Goal: Task Accomplishment & Management: Complete application form

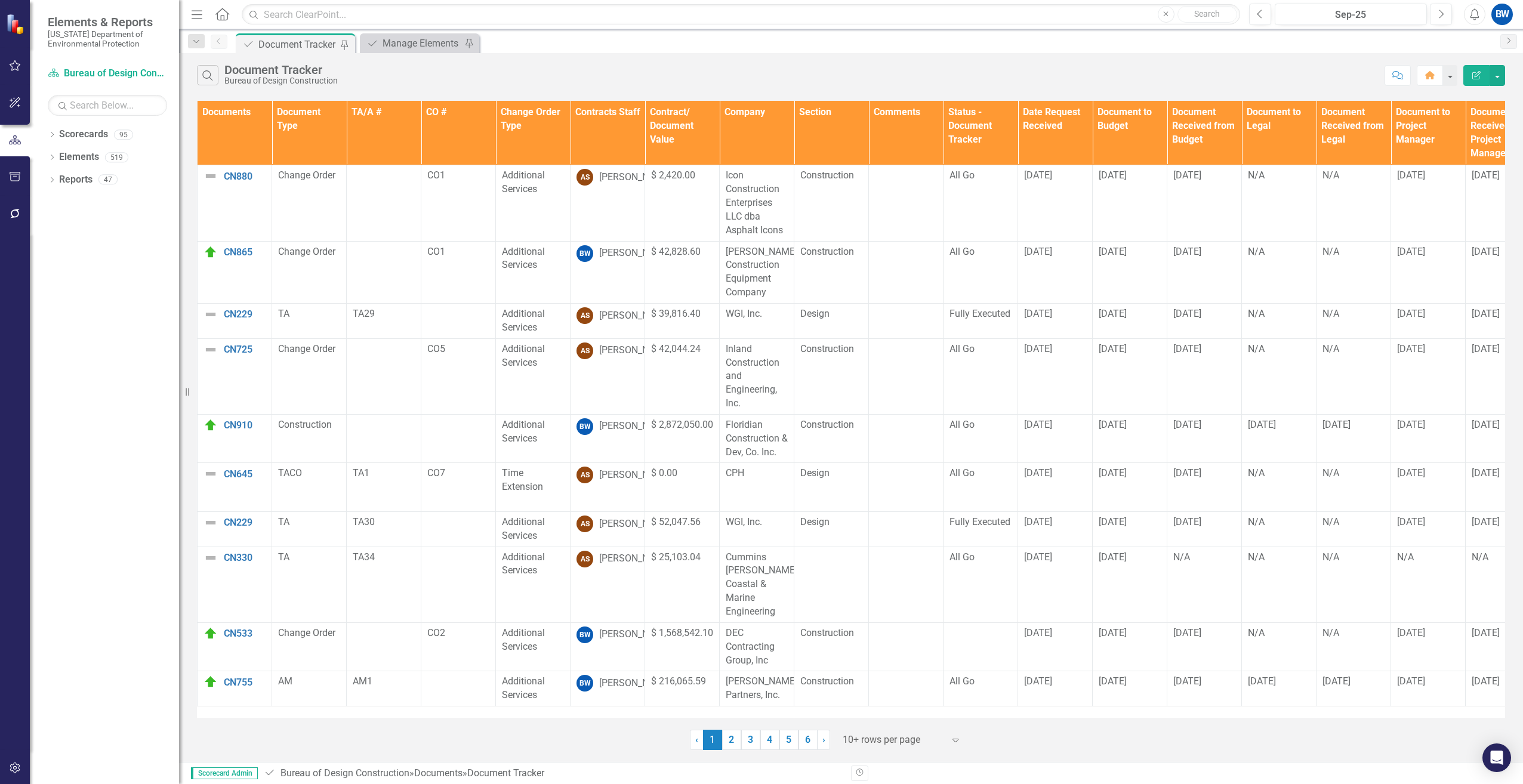
click at [609, 136] on th "Contracts Staff" at bounding box center [608, 133] width 75 height 65
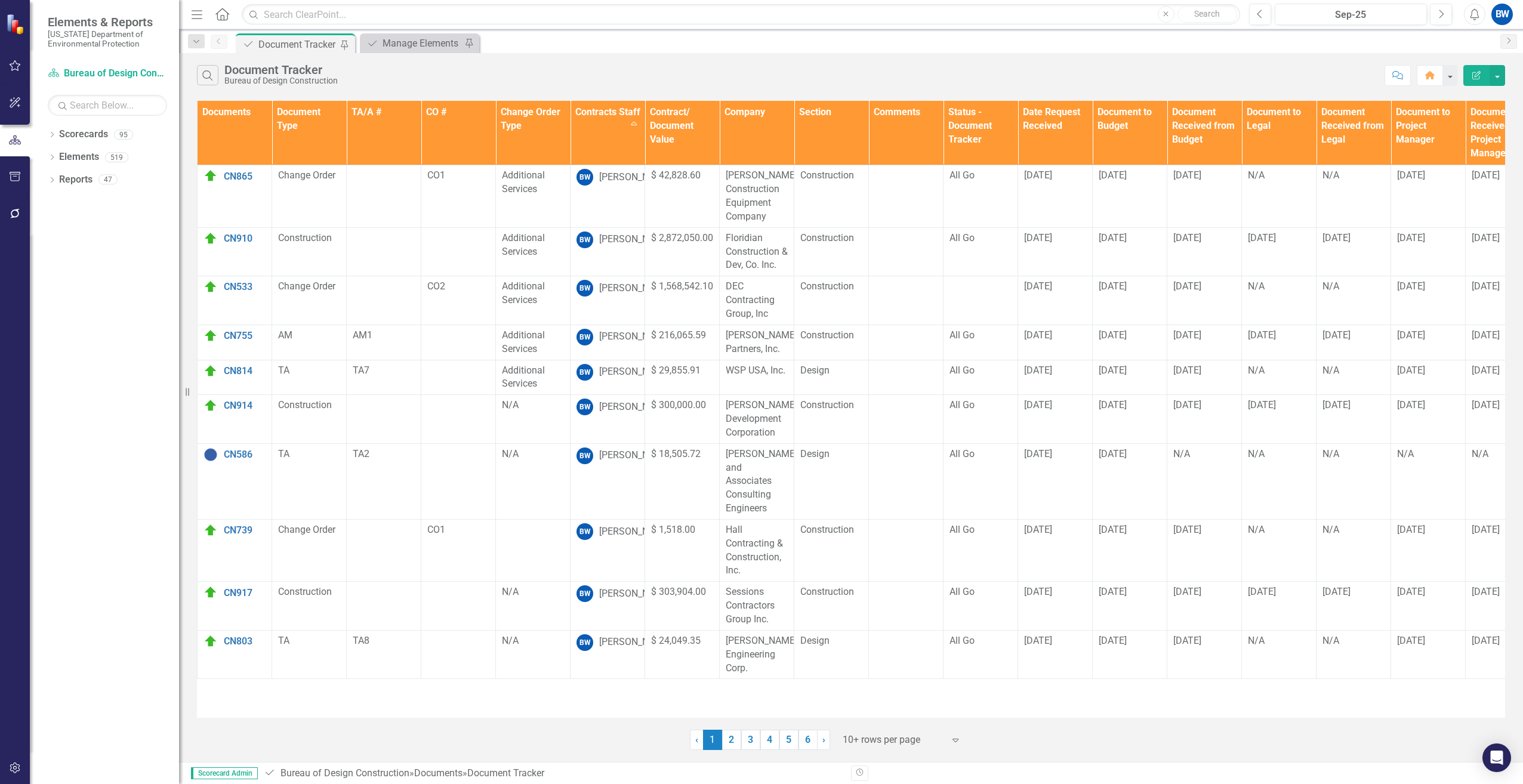
click at [872, 732] on div at bounding box center [893, 740] width 101 height 16
click at [858, 697] on div "100+ rows per page" at bounding box center [904, 699] width 112 height 14
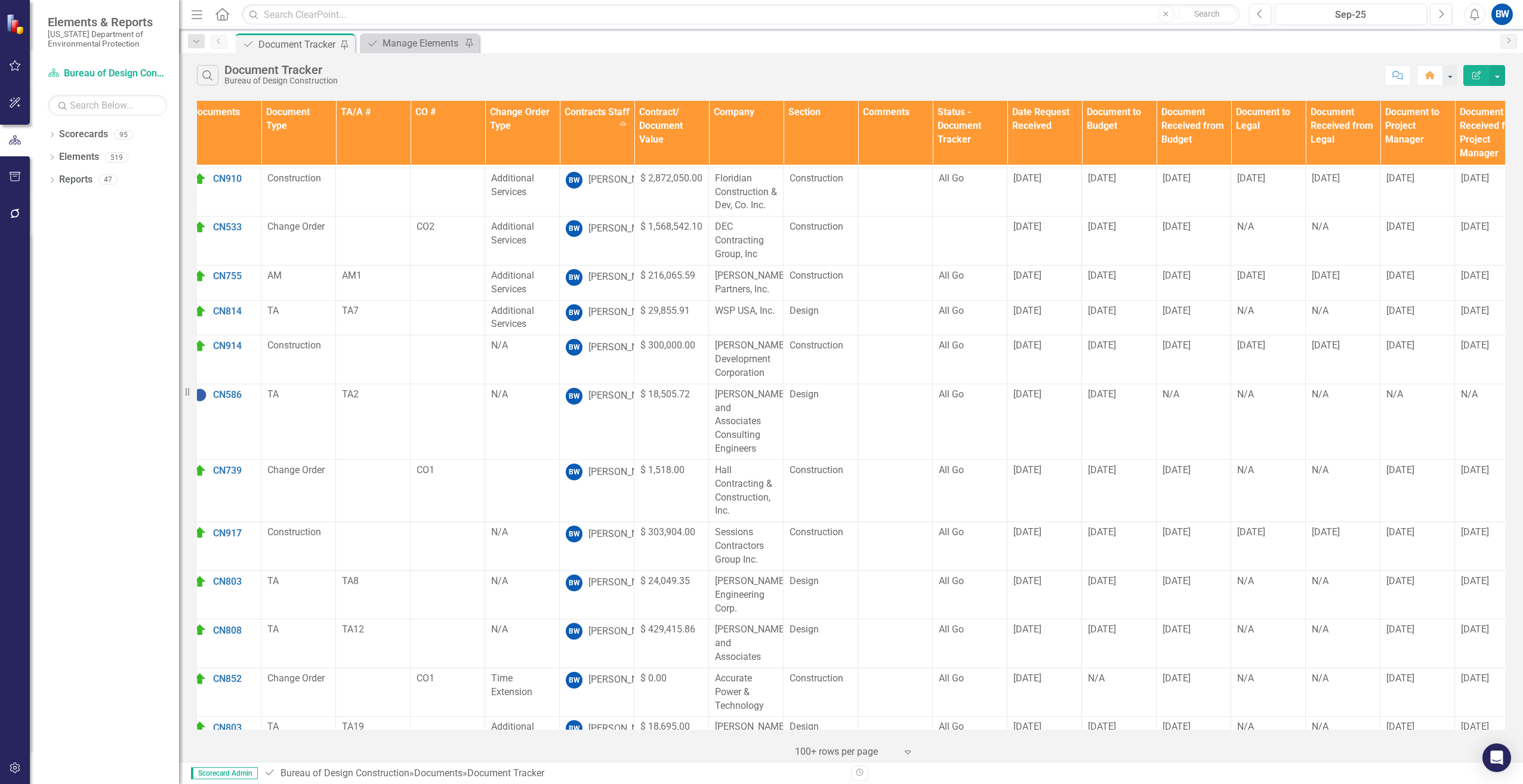
scroll to position [60, 0]
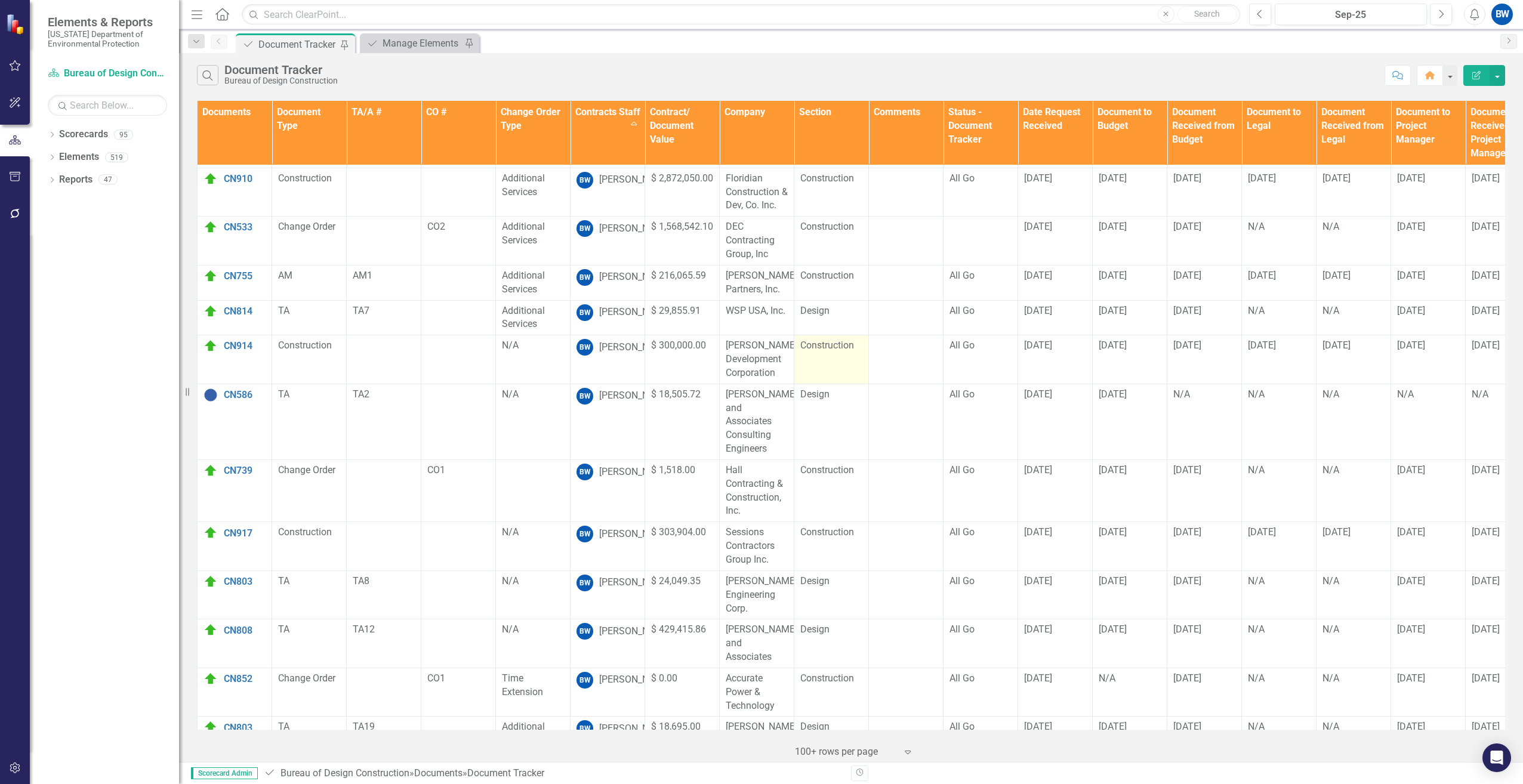
click at [856, 374] on td "Construction" at bounding box center [832, 359] width 75 height 49
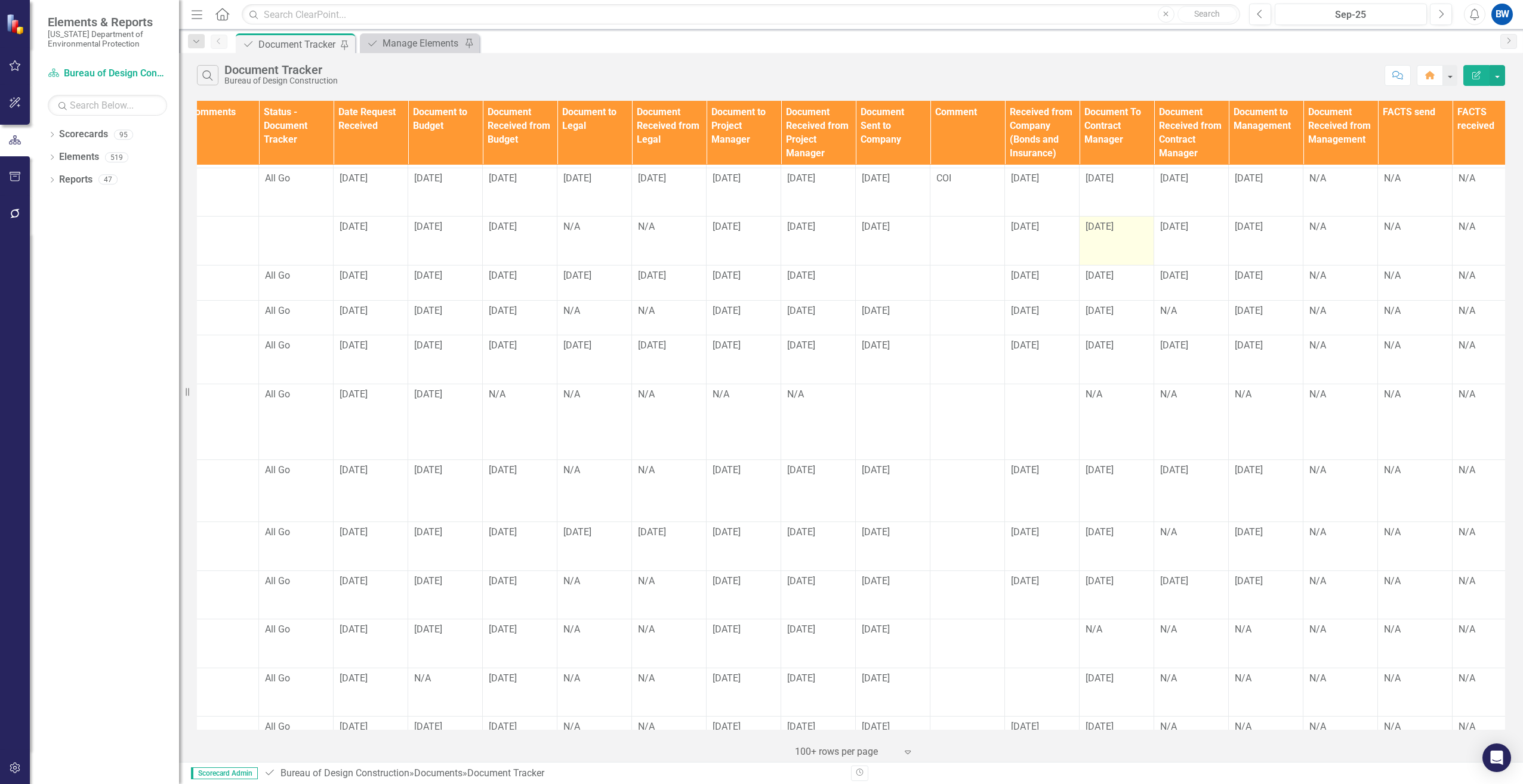
scroll to position [60, 698]
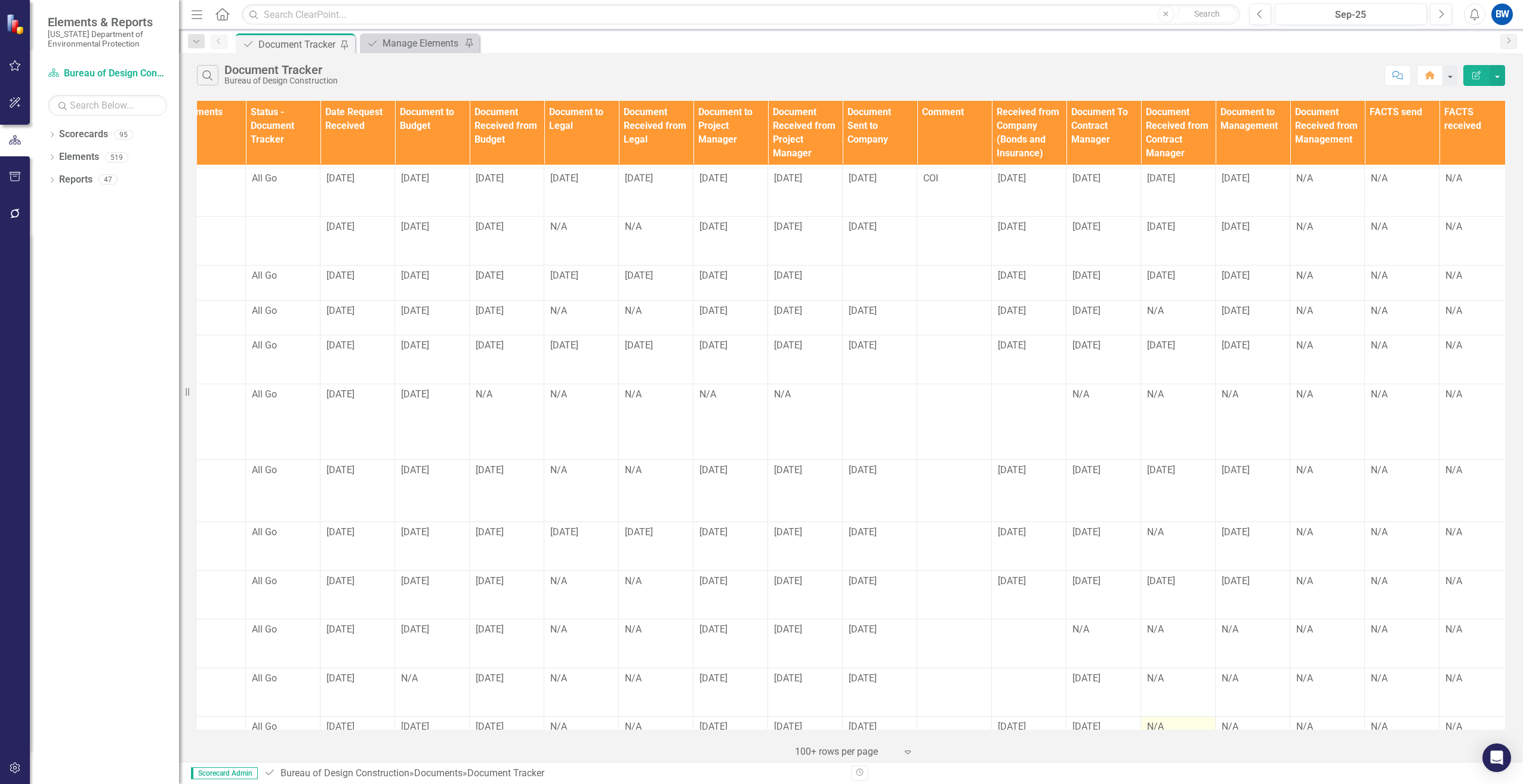
click at [1156, 720] on div "N/A" at bounding box center [1178, 727] width 62 height 14
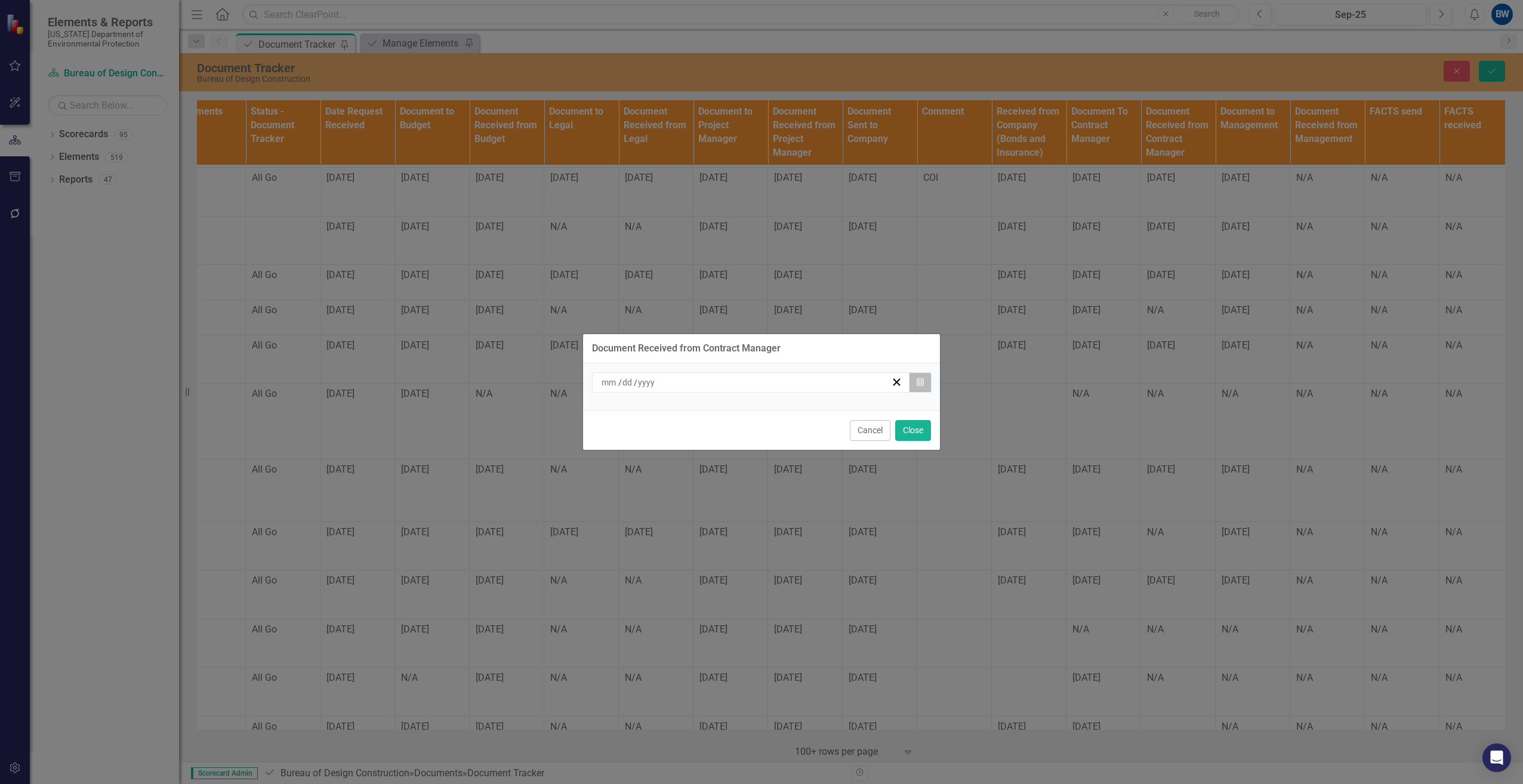
click at [914, 387] on button "Calendar" at bounding box center [920, 382] width 23 height 20
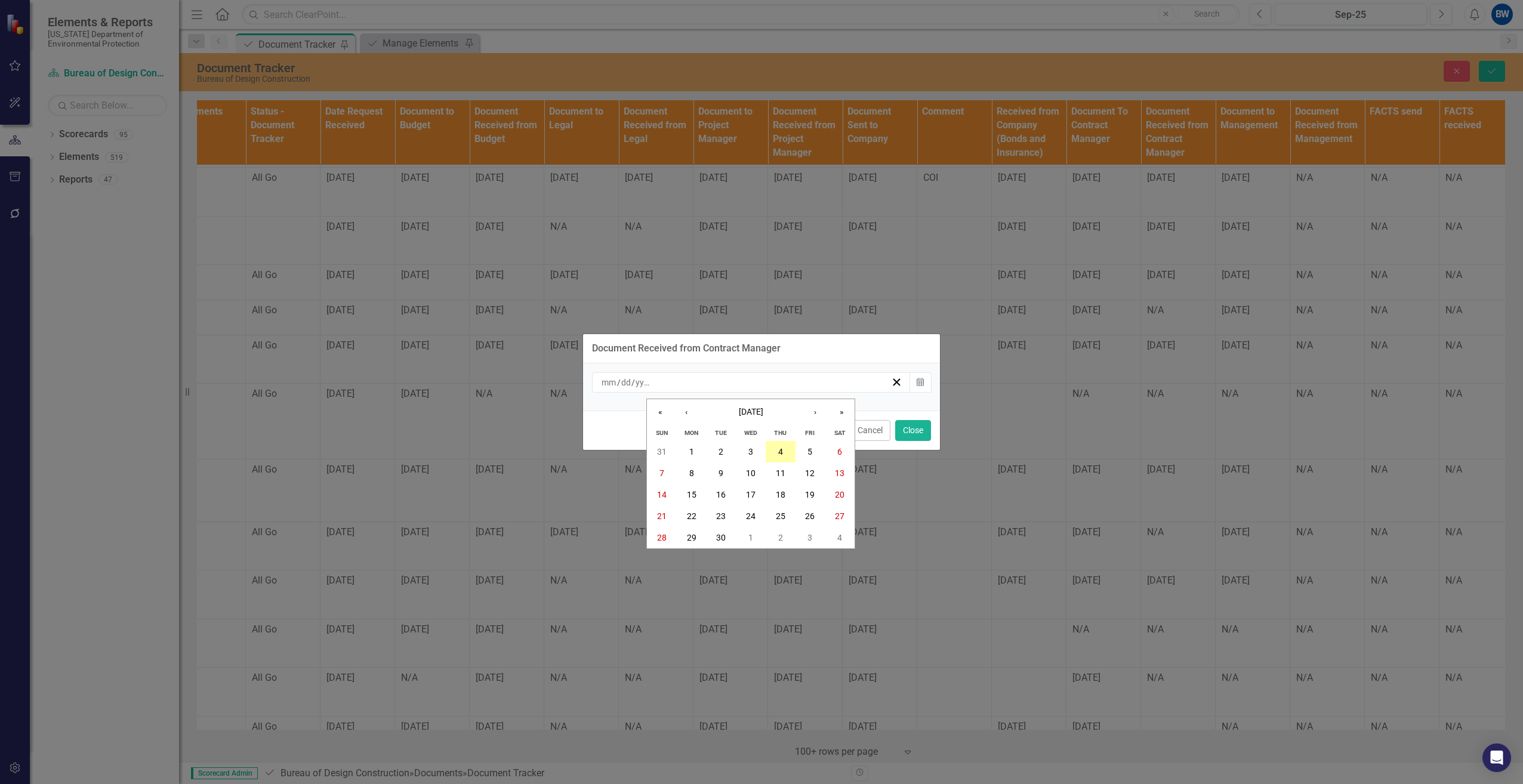
click at [777, 448] on button "4" at bounding box center [781, 451] width 30 height 22
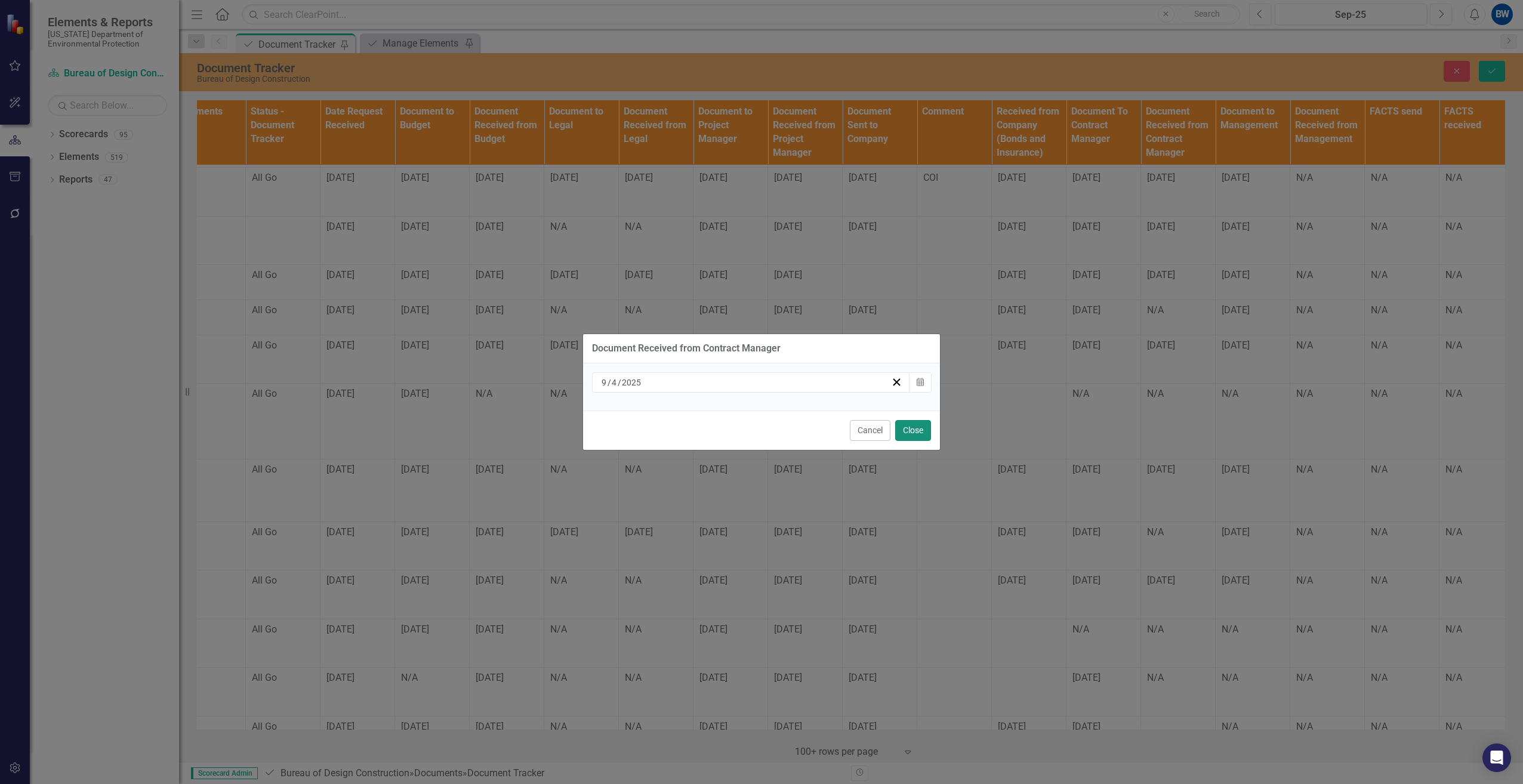
click at [911, 430] on button "Close" at bounding box center [913, 430] width 36 height 21
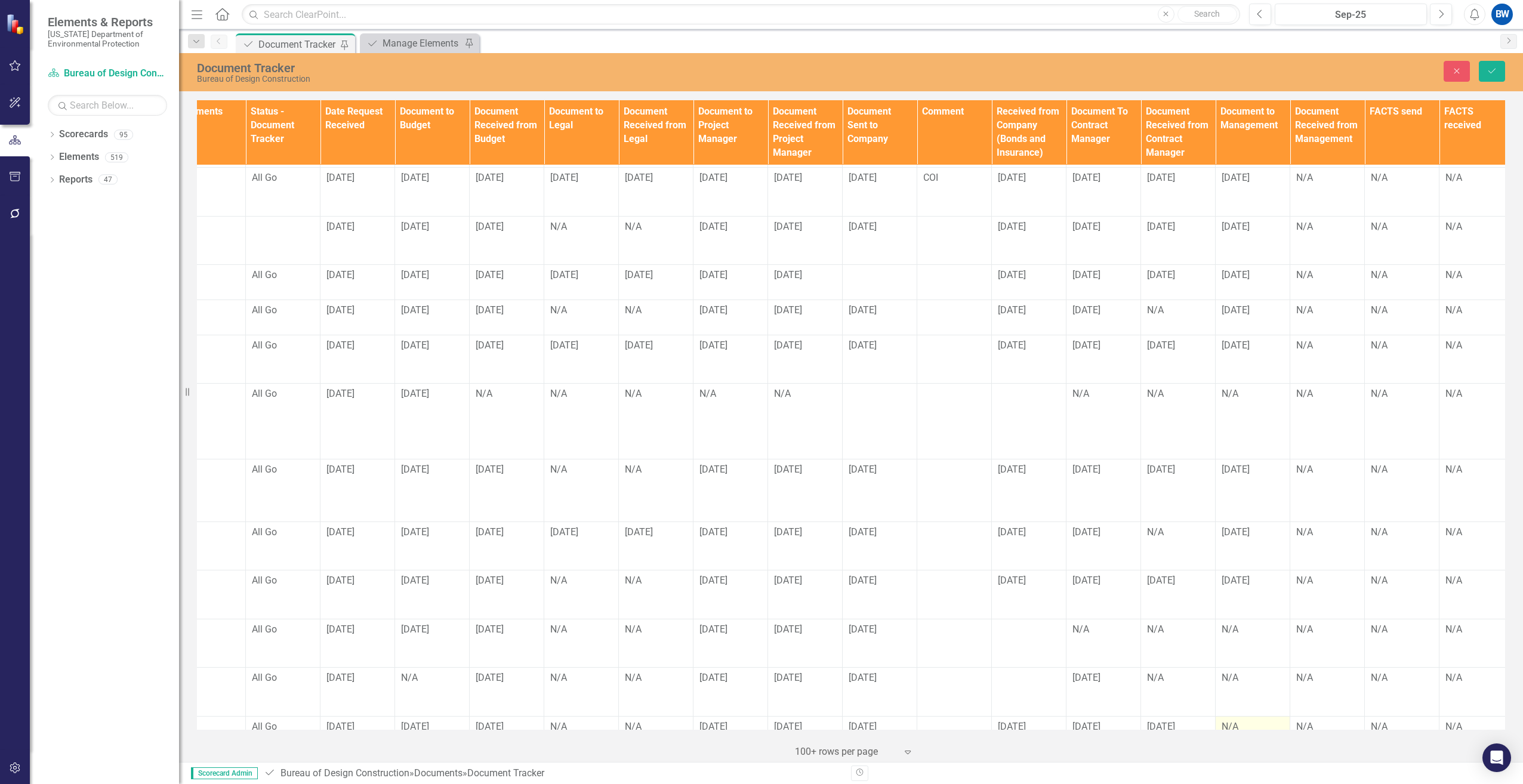
click at [1237, 720] on div "N/A" at bounding box center [1252, 727] width 62 height 14
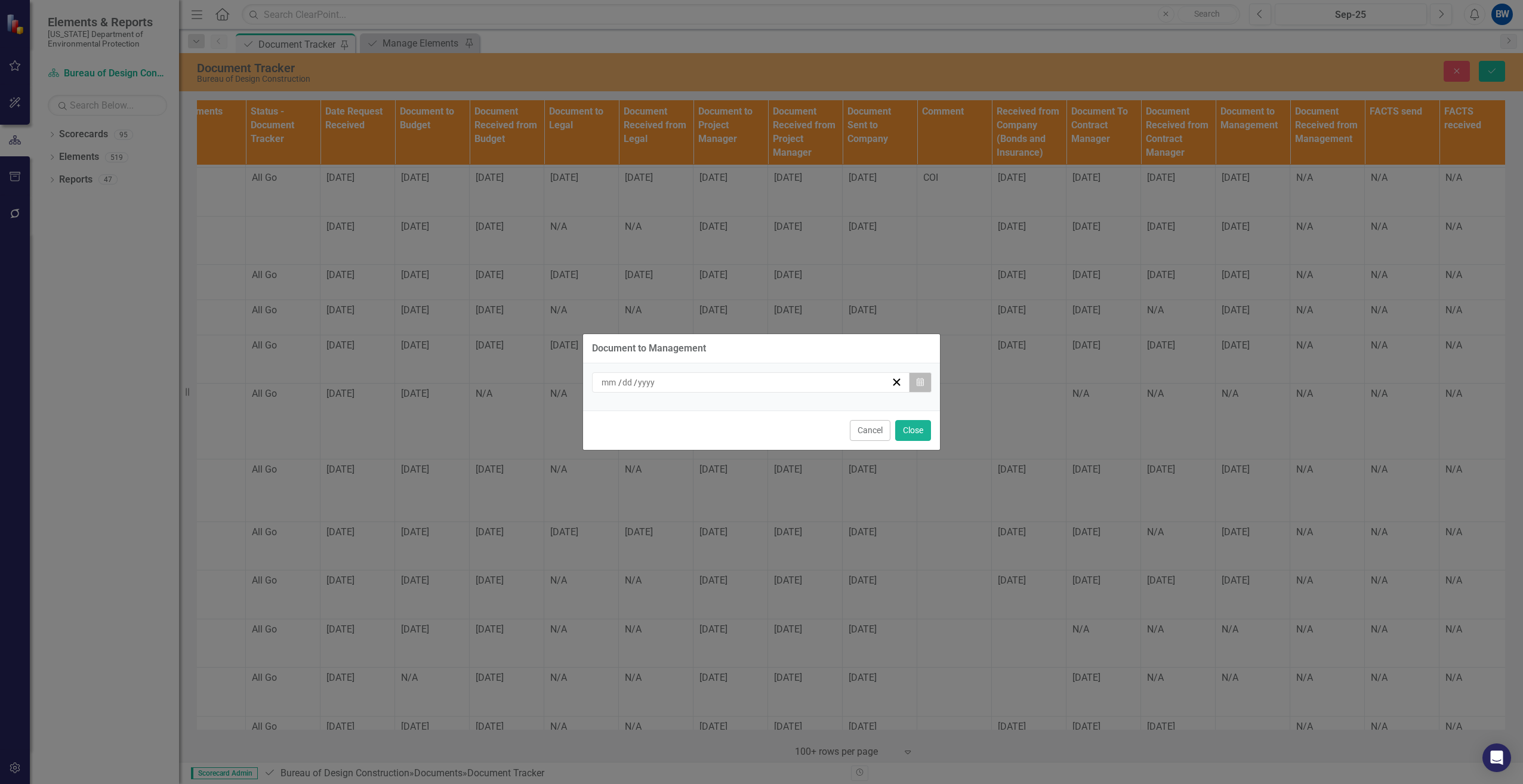
click at [924, 386] on button "Calendar" at bounding box center [920, 382] width 23 height 20
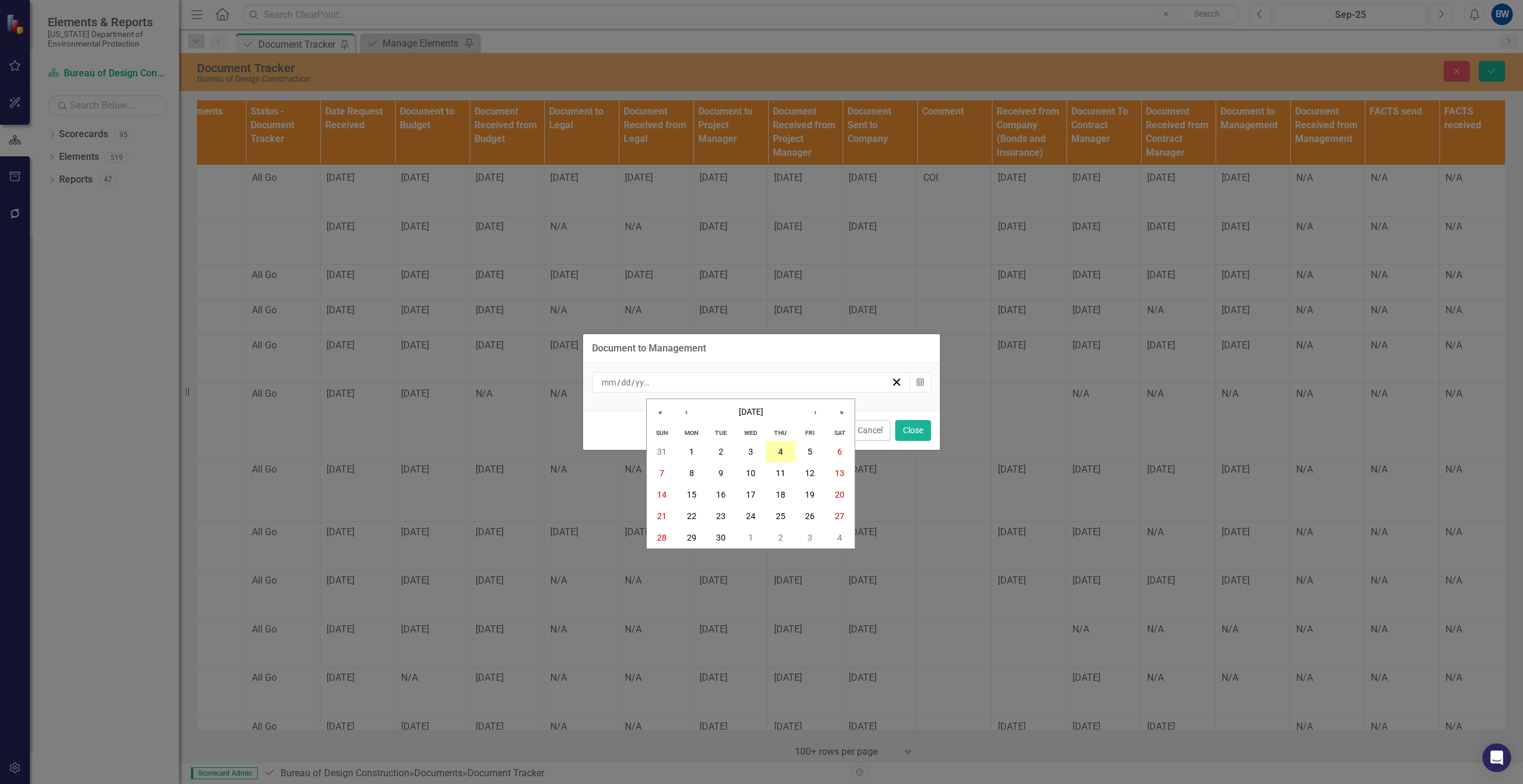
click at [776, 448] on button "4" at bounding box center [781, 451] width 30 height 22
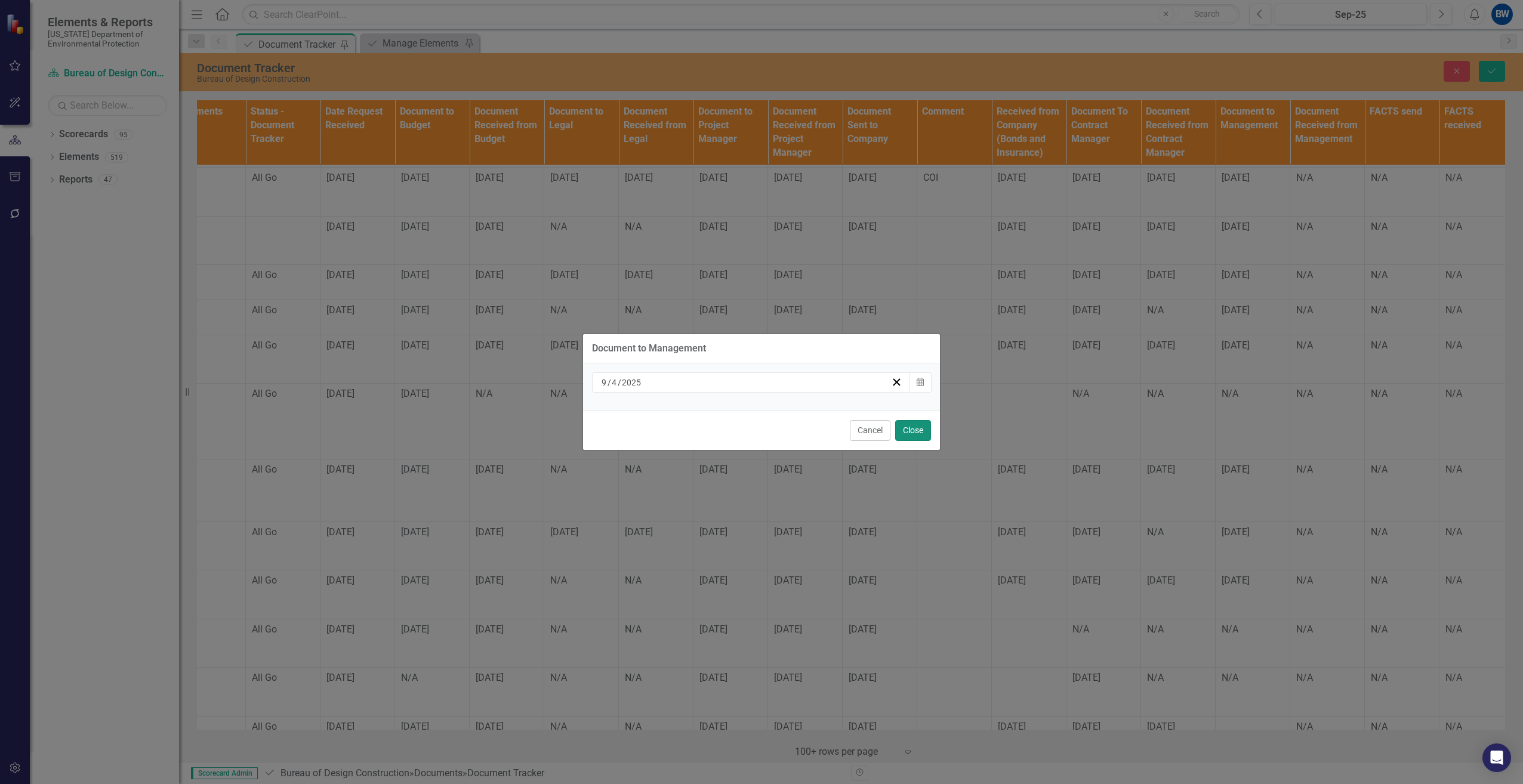
click at [910, 427] on button "Close" at bounding box center [913, 430] width 36 height 21
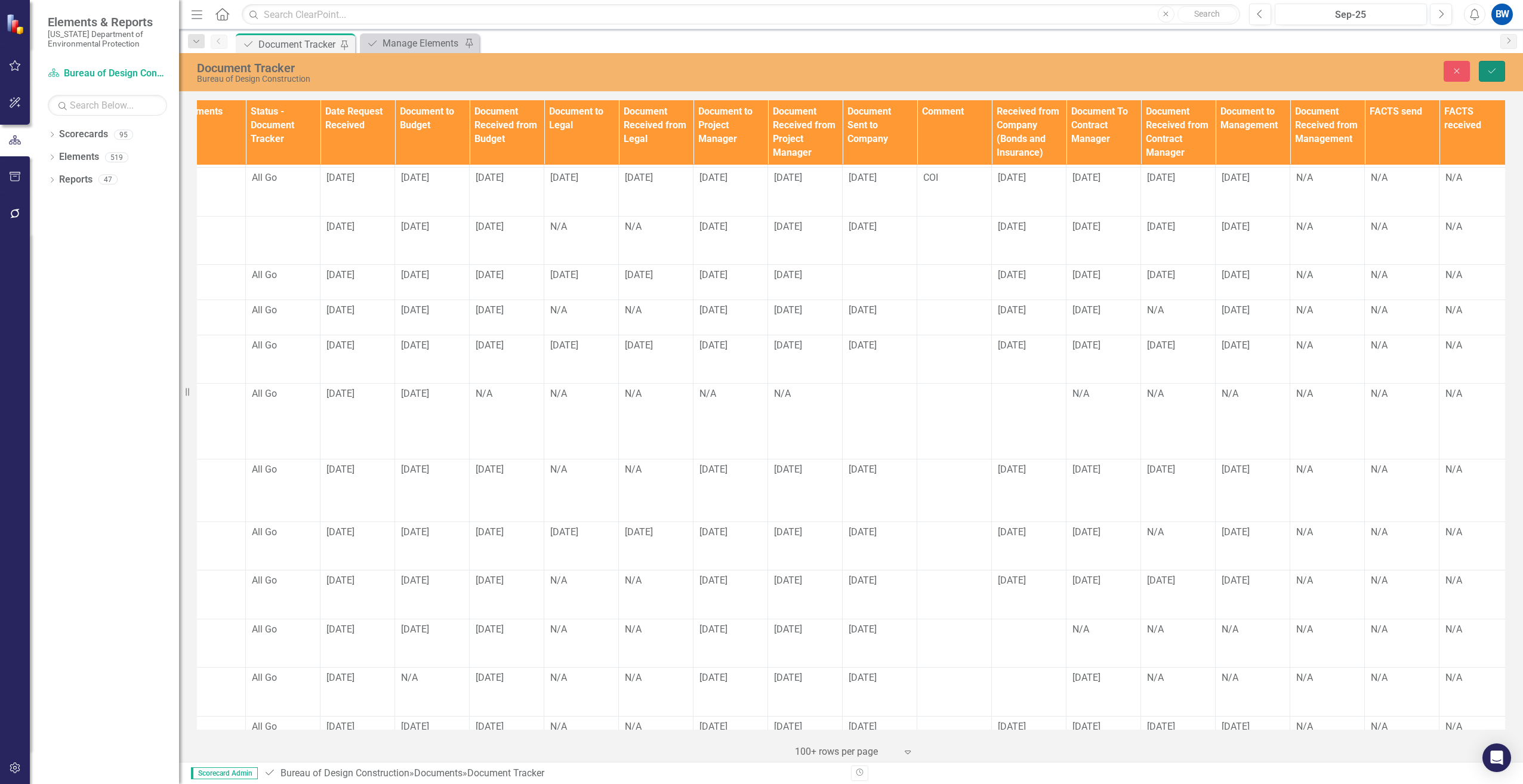
click at [1488, 64] on button "Save" at bounding box center [1491, 71] width 27 height 21
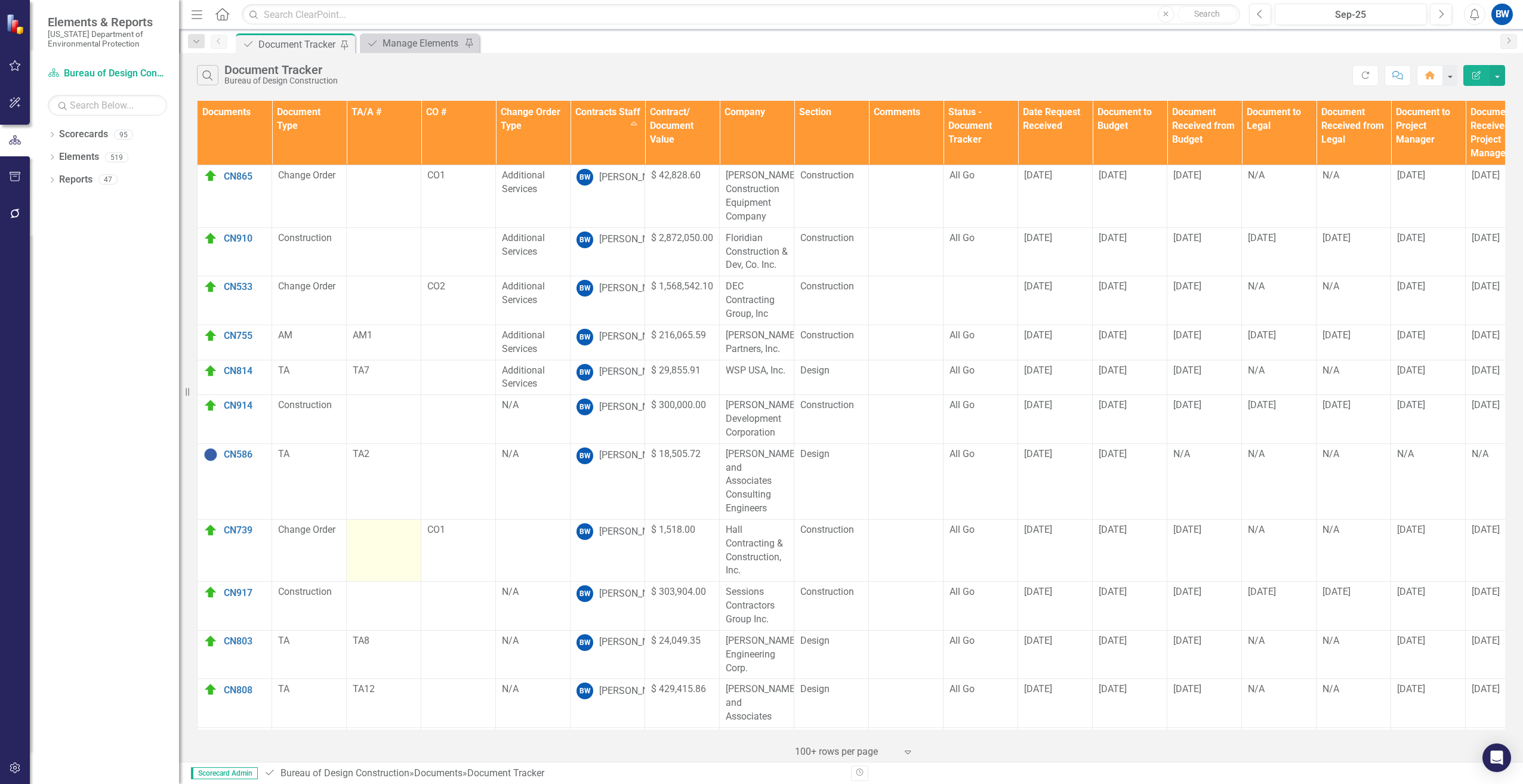
scroll to position [298, 0]
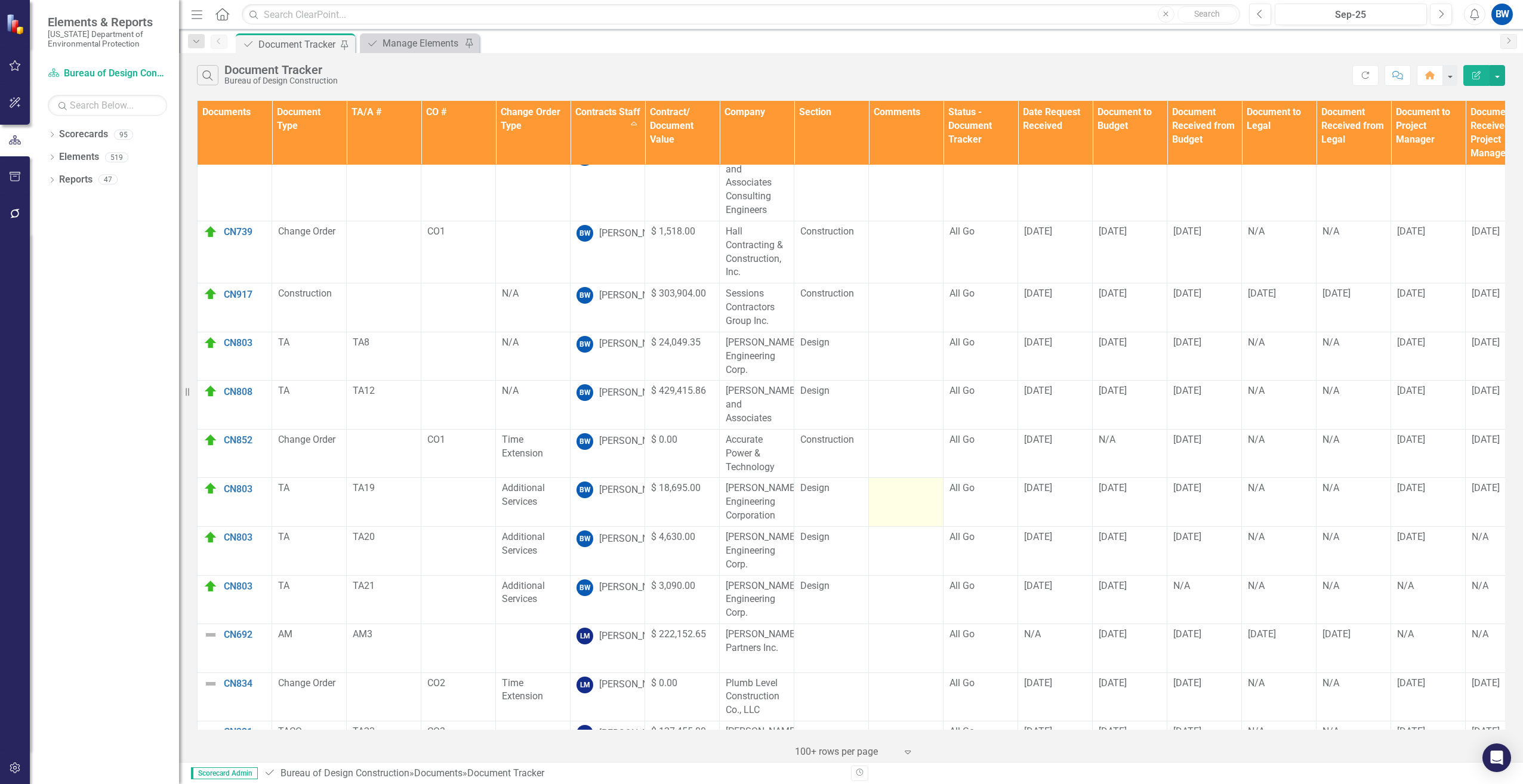
click at [930, 481] on div at bounding box center [906, 488] width 62 height 14
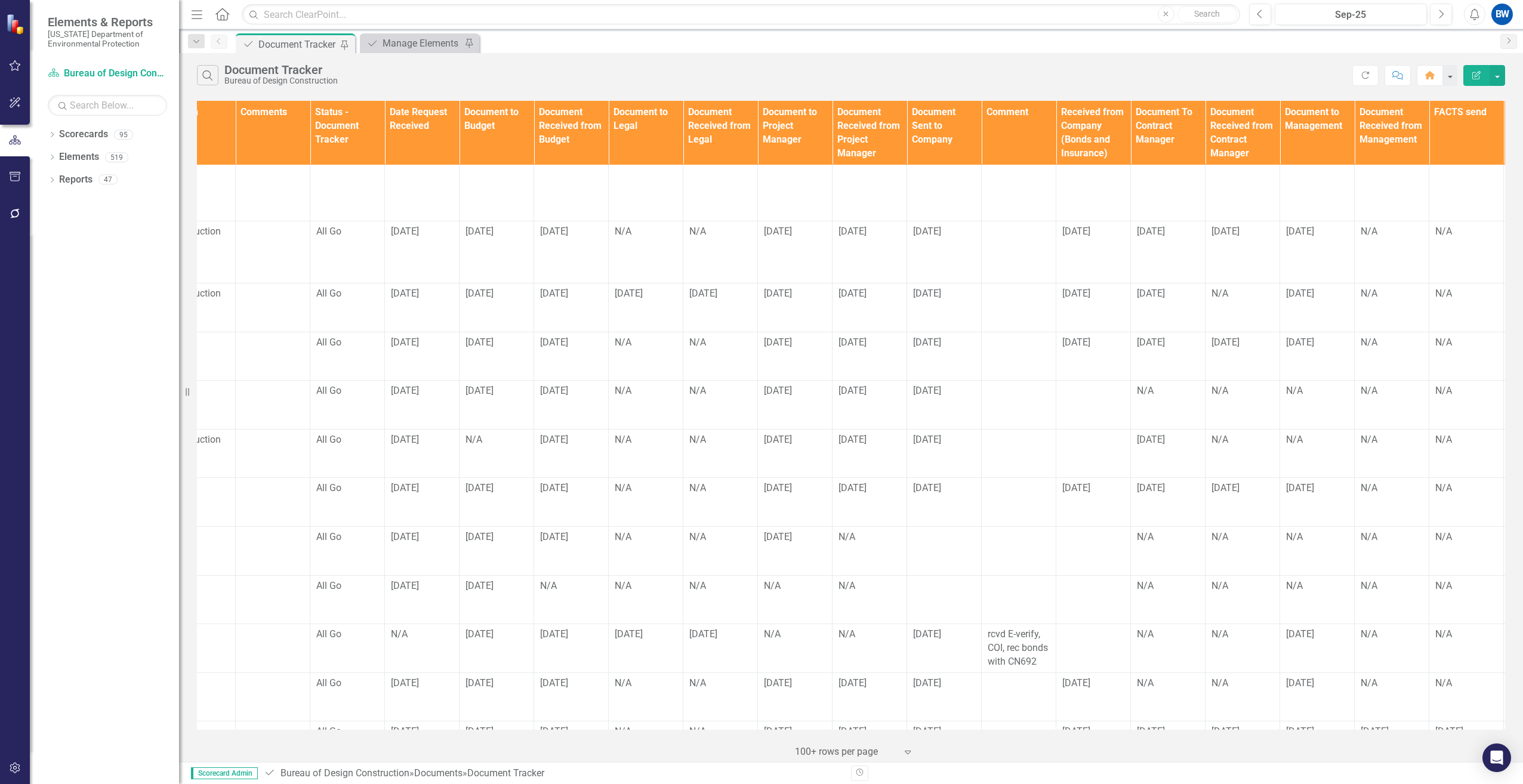
scroll to position [298, 639]
click at [1072, 433] on div at bounding box center [1087, 440] width 62 height 14
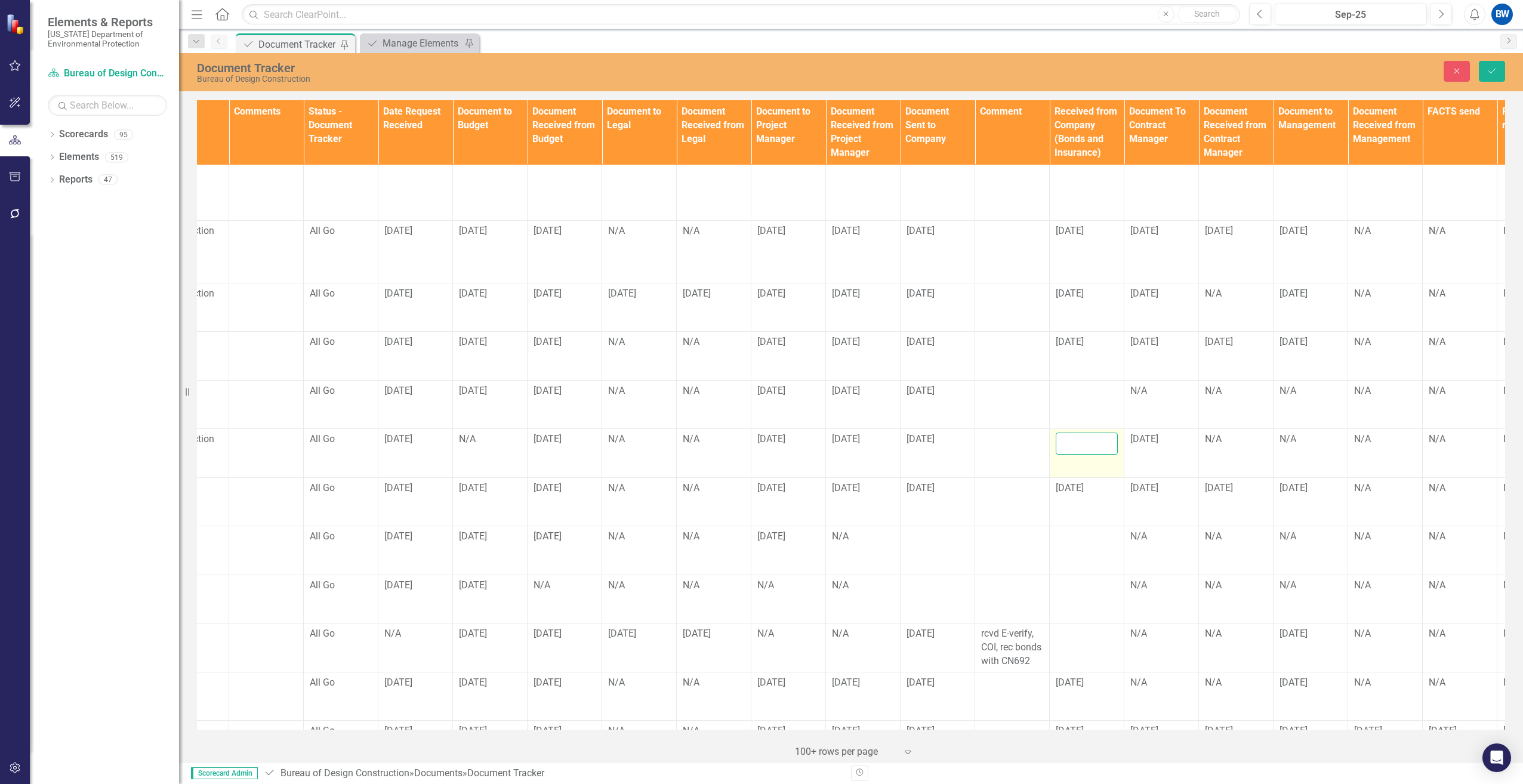
click at [1074, 433] on input "text" at bounding box center [1087, 443] width 62 height 22
type input "[DATE]"
click at [1153, 433] on span "[DATE]" at bounding box center [1144, 439] width 28 height 11
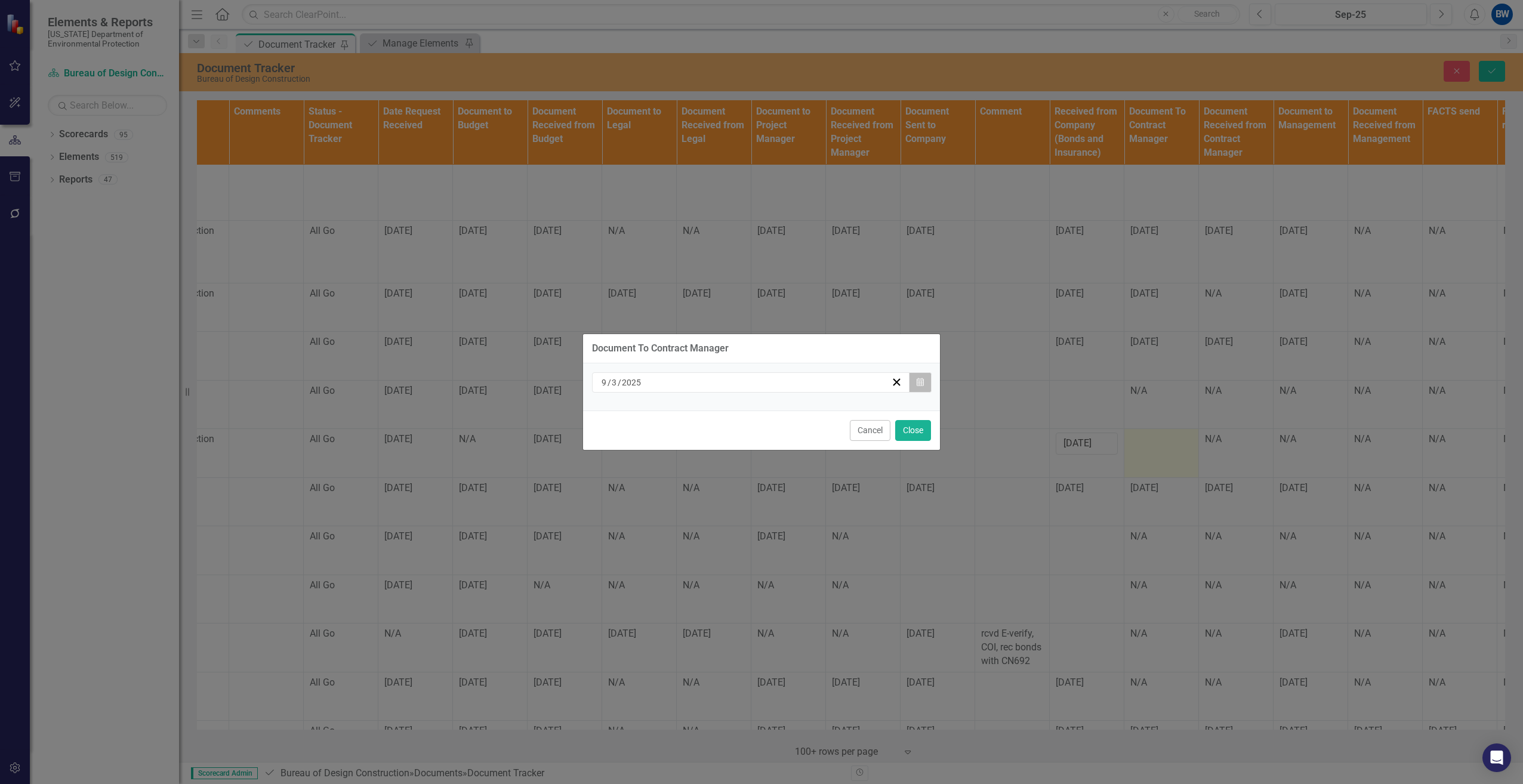
click at [914, 388] on button "Calendar" at bounding box center [920, 382] width 23 height 20
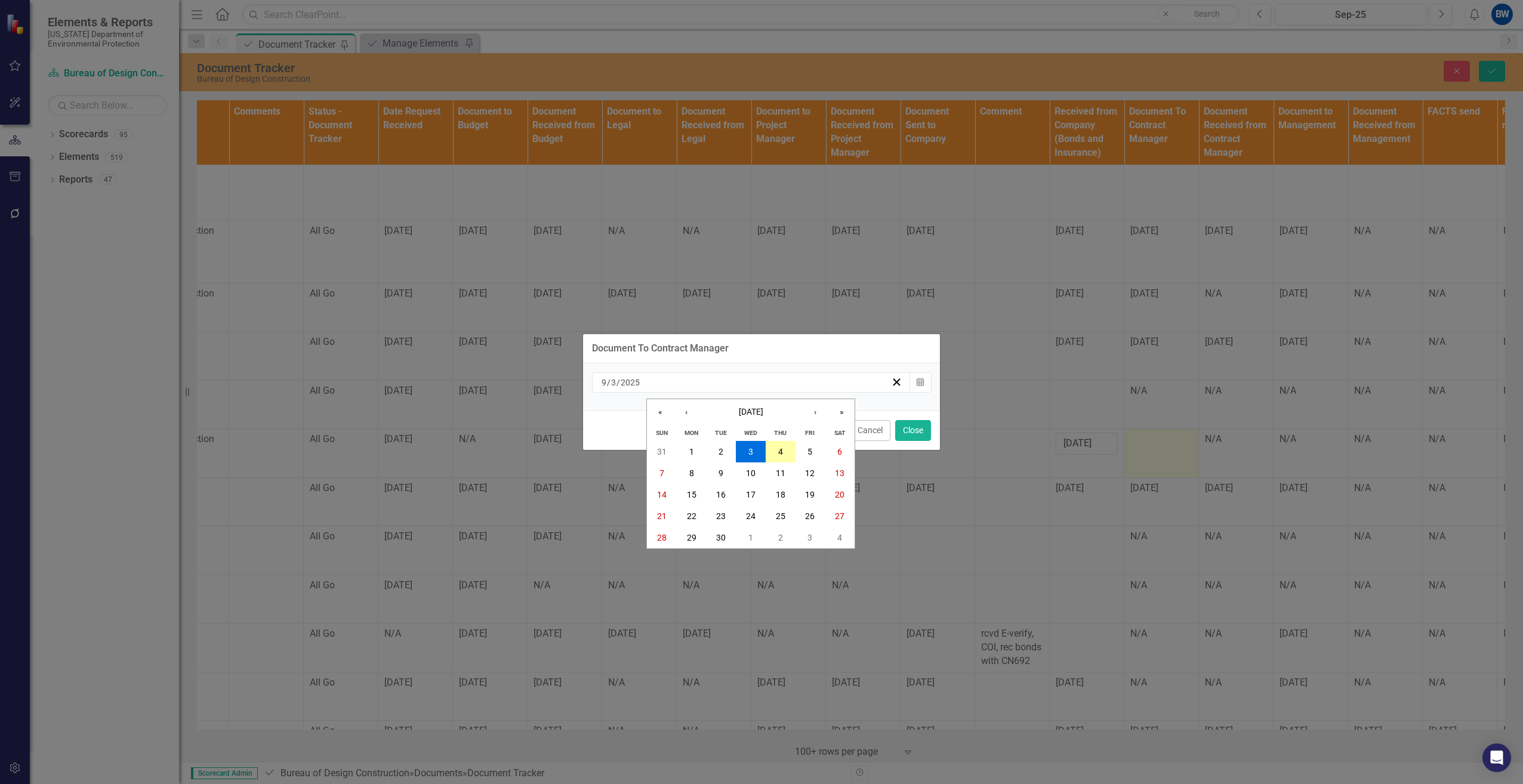
click at [777, 447] on button "4" at bounding box center [781, 451] width 30 height 22
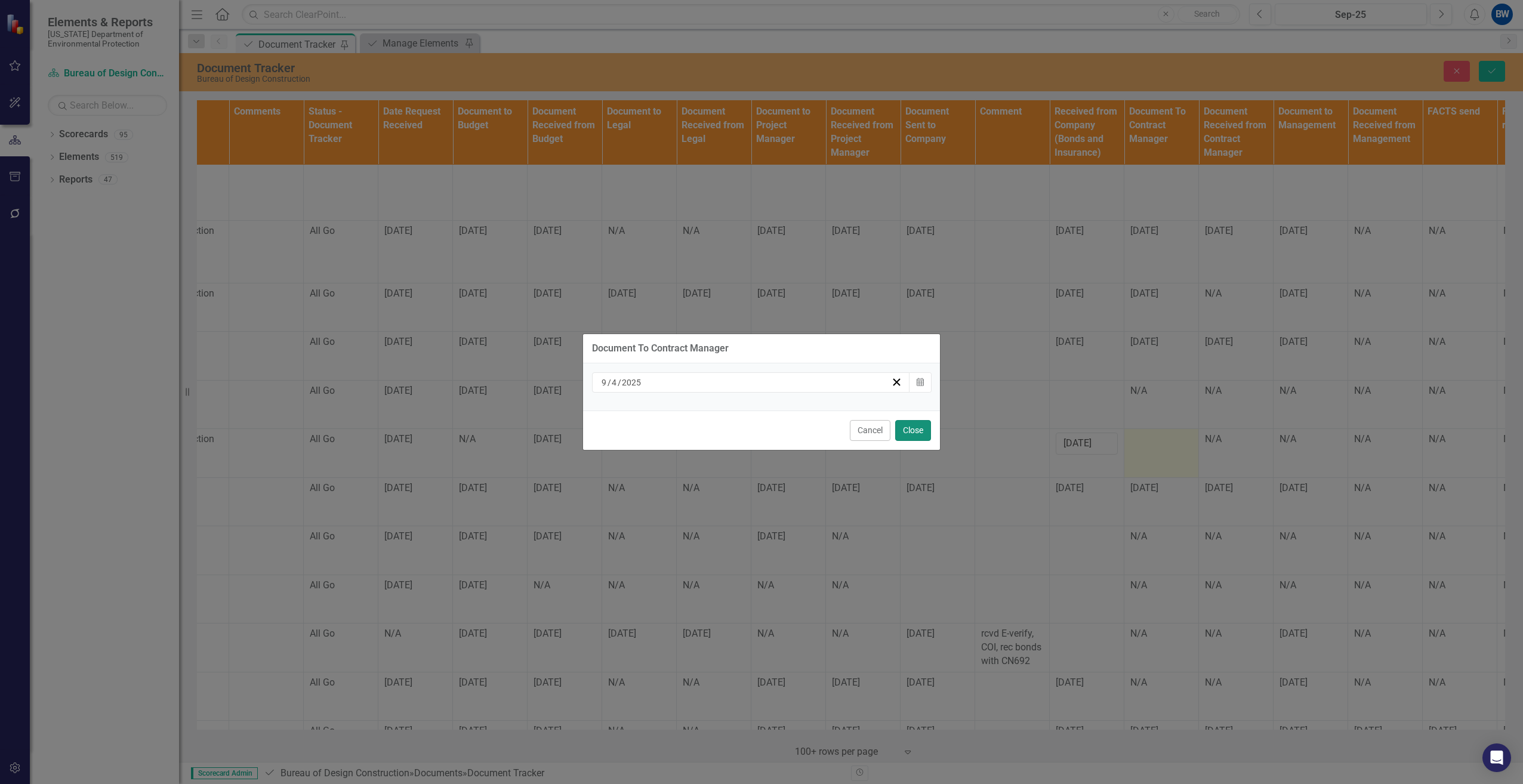
click at [914, 429] on button "Close" at bounding box center [913, 430] width 36 height 21
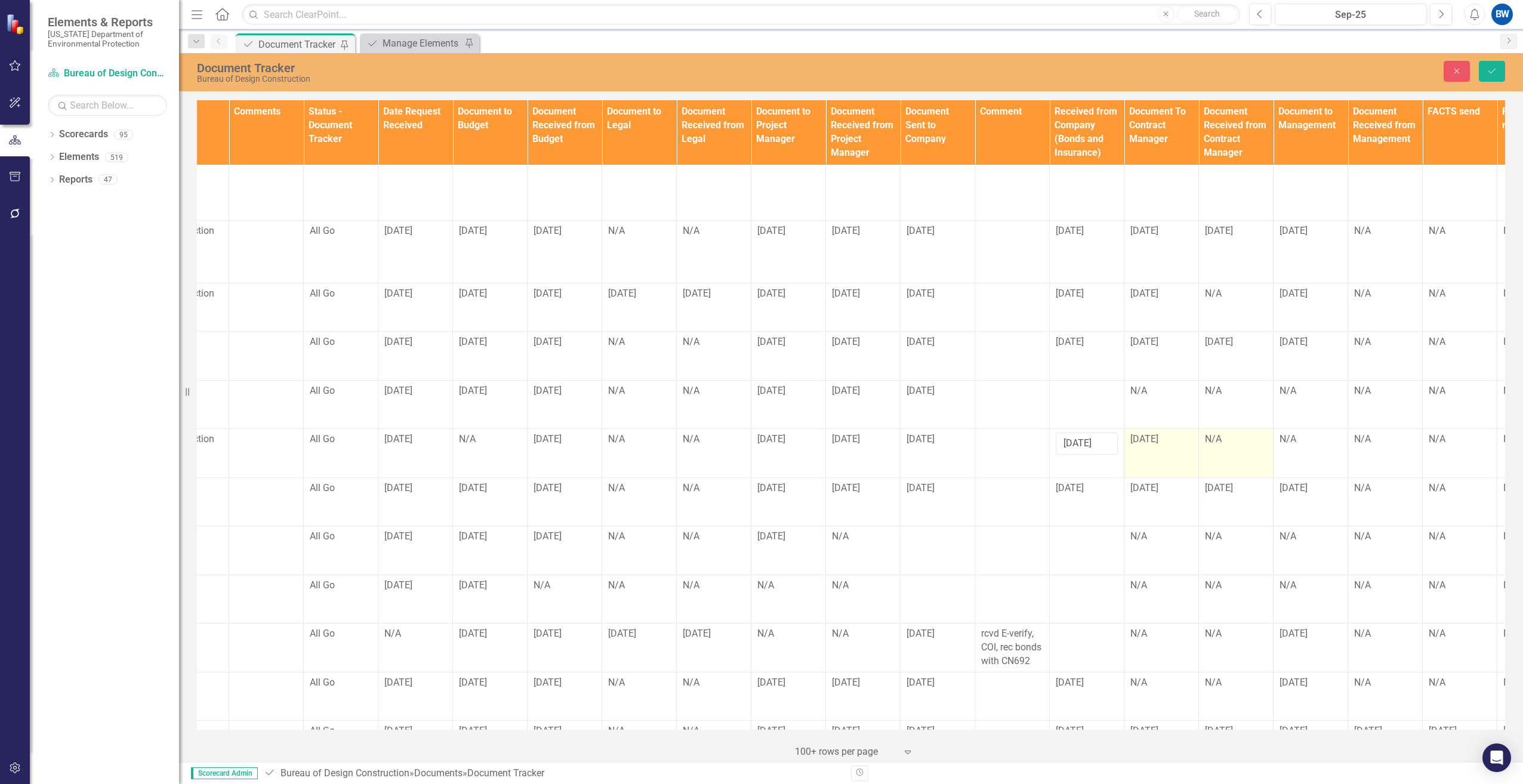
click at [1224, 433] on div "N/A" at bounding box center [1236, 439] width 62 height 14
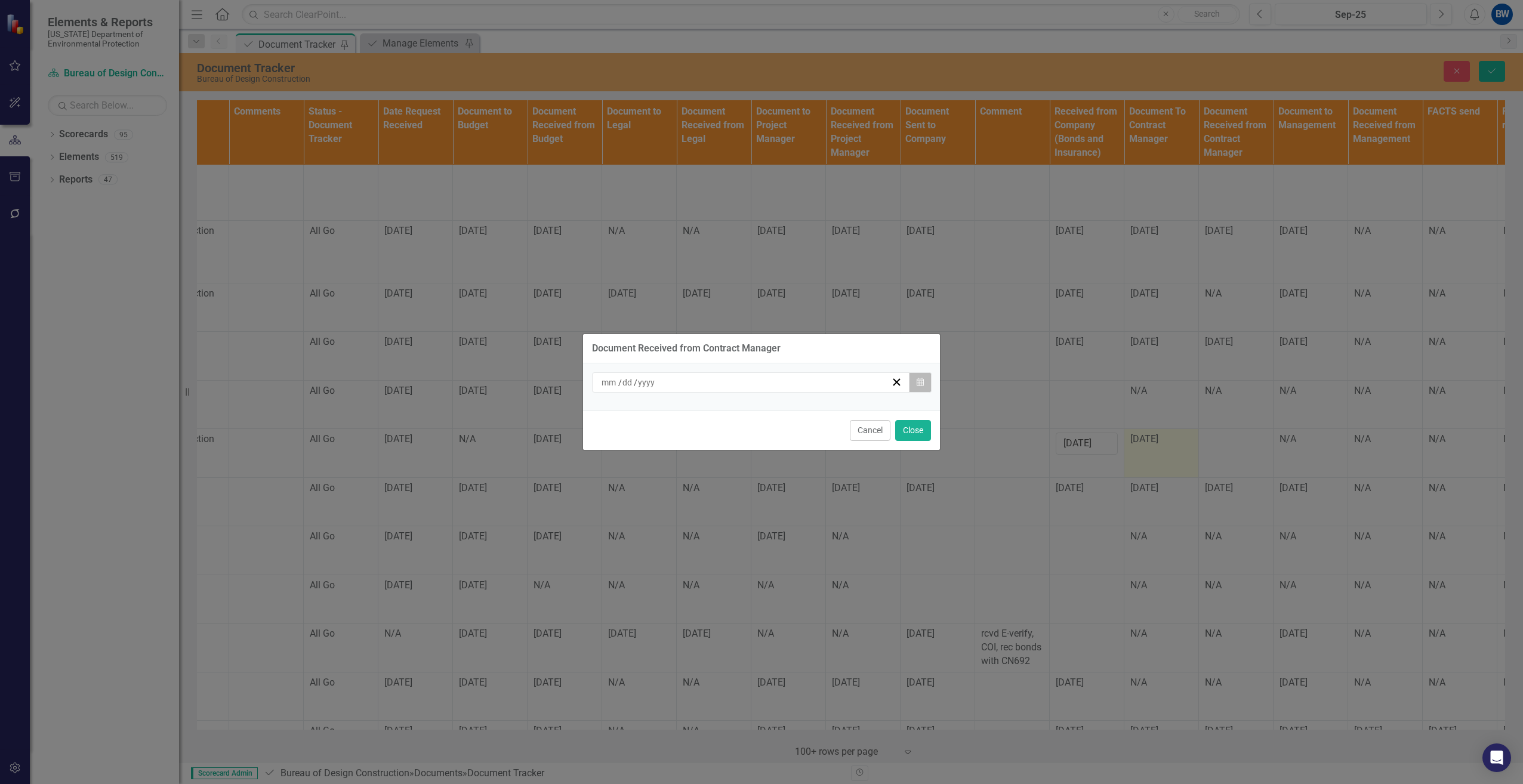
click at [925, 377] on button "Calendar" at bounding box center [920, 382] width 23 height 20
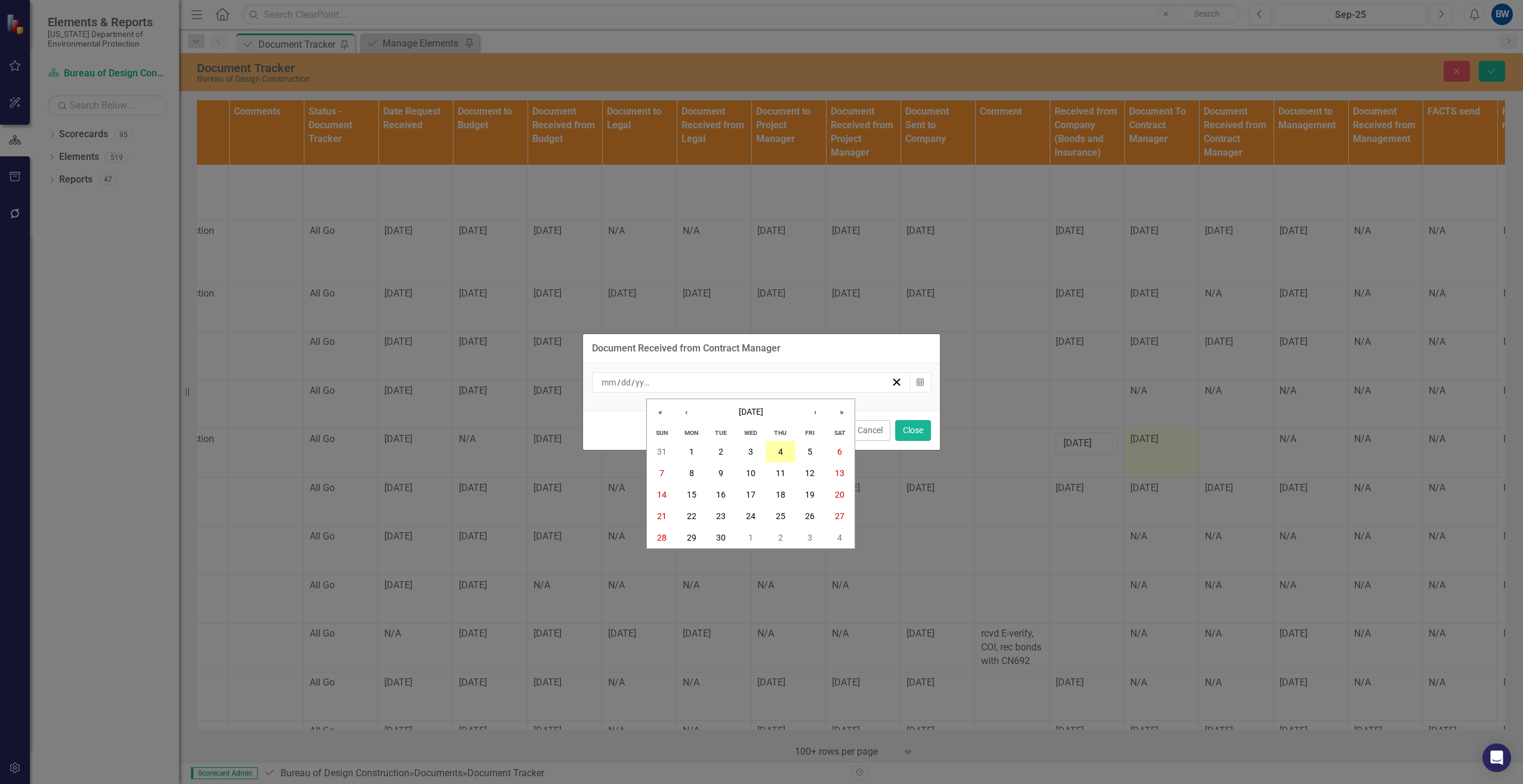
click at [777, 445] on button "4" at bounding box center [781, 451] width 30 height 22
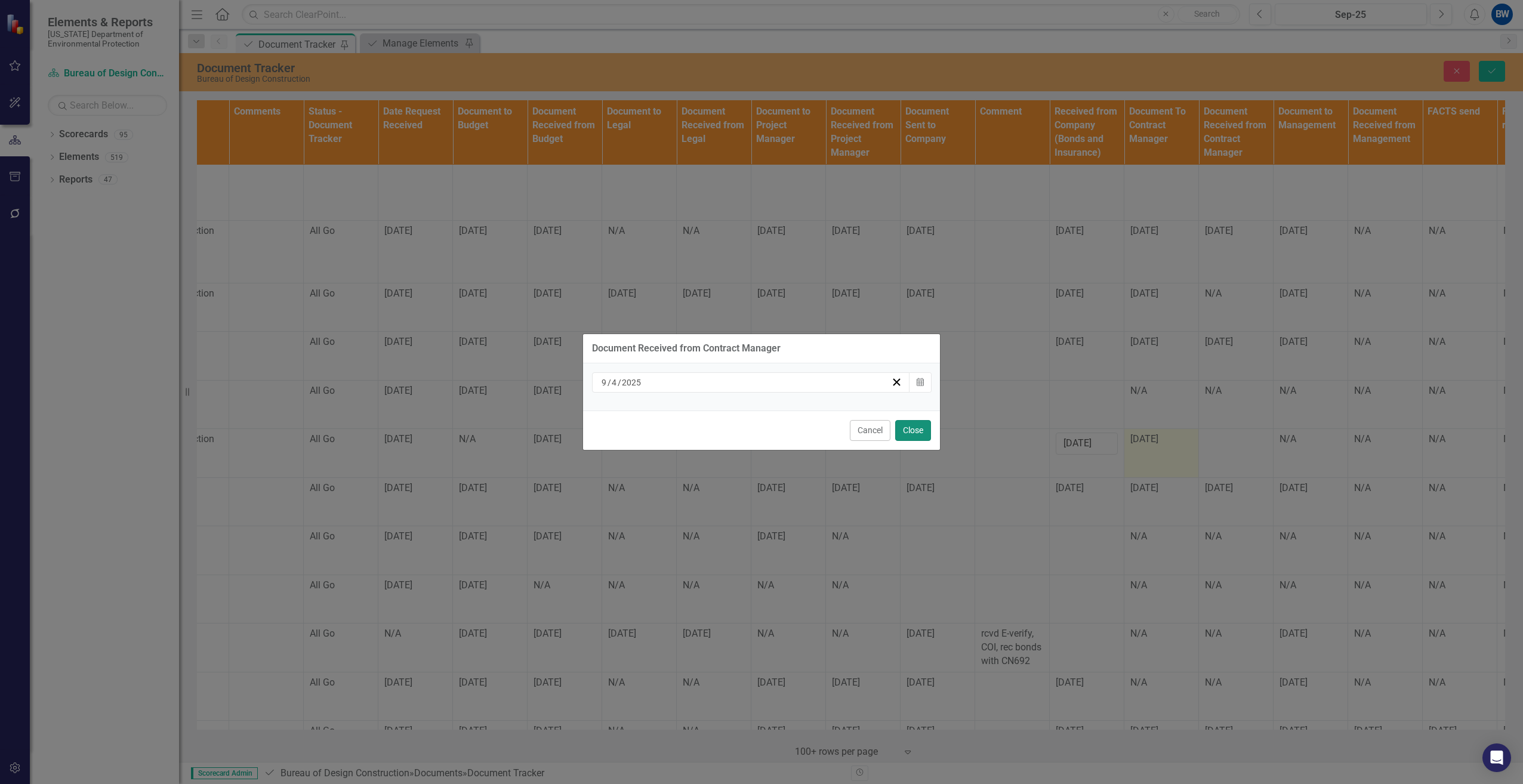
click at [906, 431] on button "Close" at bounding box center [913, 430] width 36 height 21
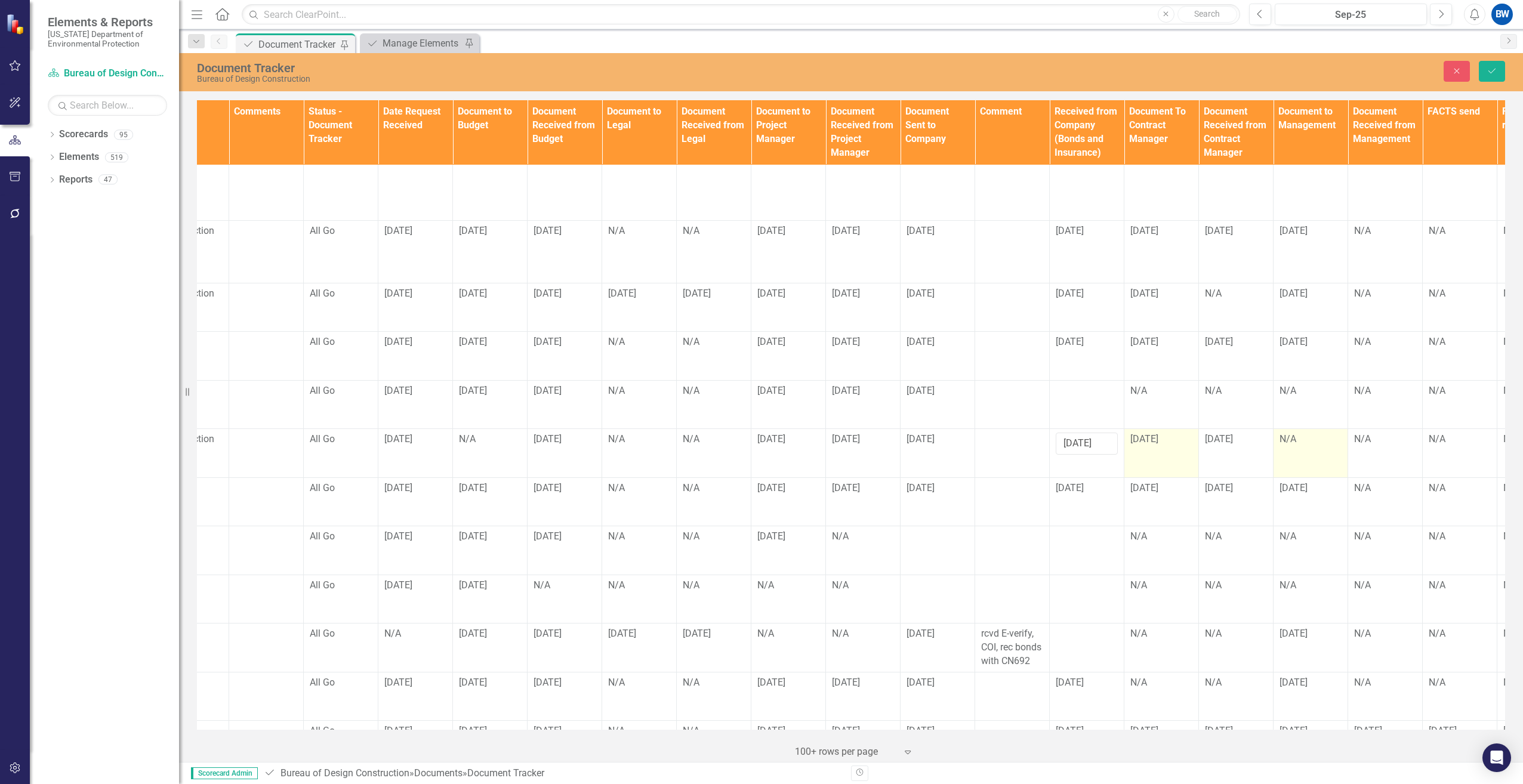
click at [1293, 433] on div "N/A" at bounding box center [1311, 439] width 62 height 14
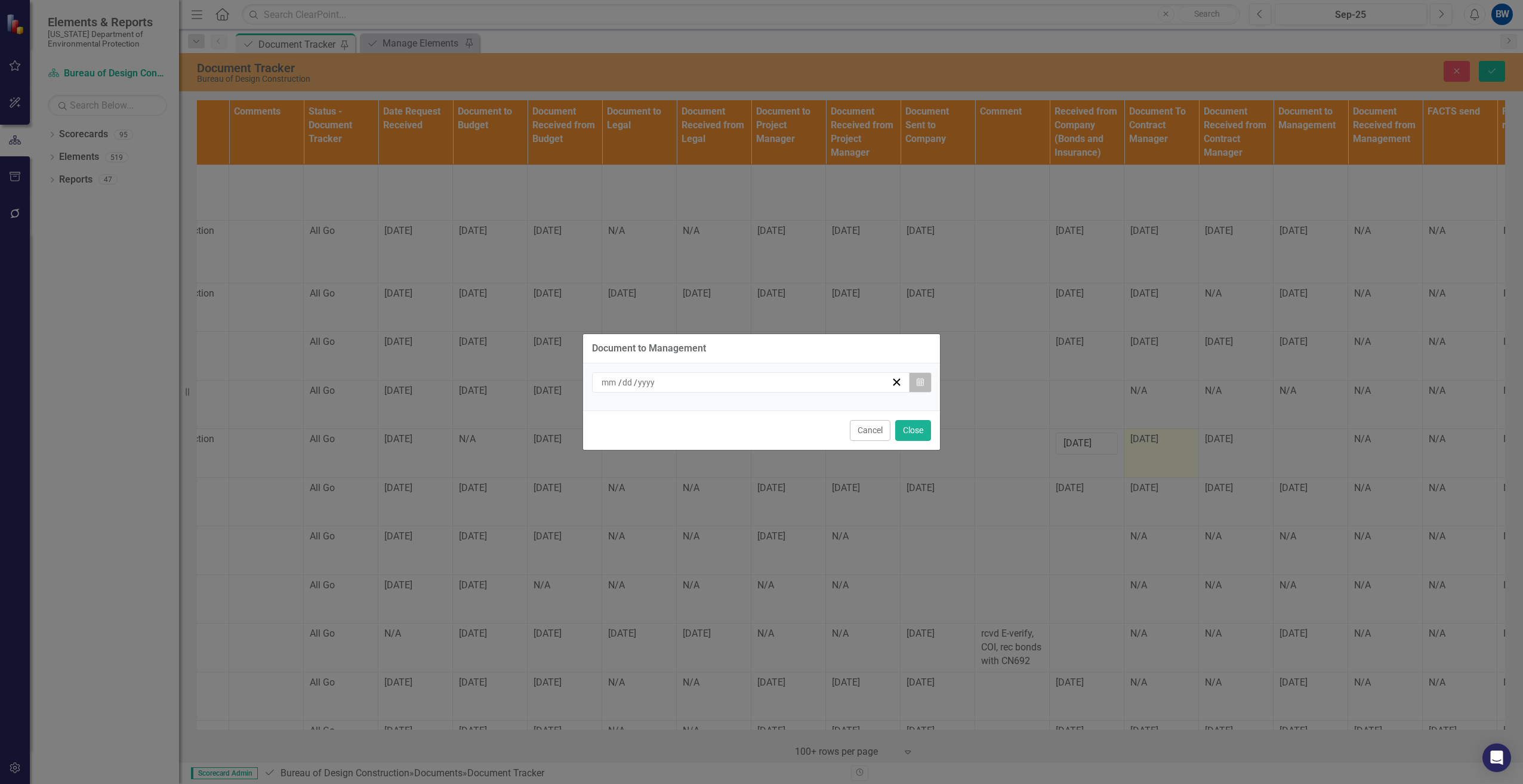
click at [917, 378] on icon "Calendar" at bounding box center [920, 382] width 7 height 9
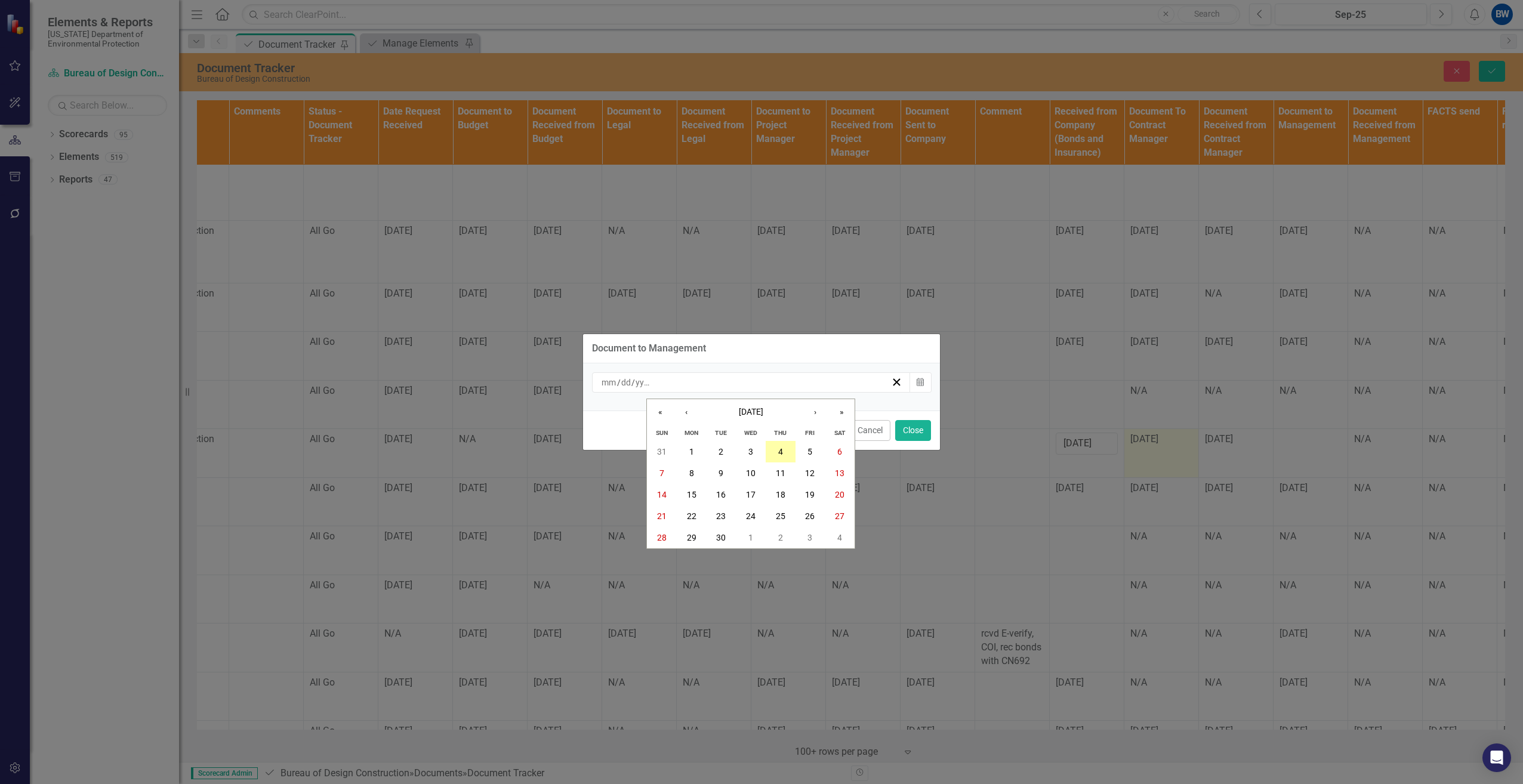
click at [777, 453] on button "4" at bounding box center [781, 451] width 30 height 22
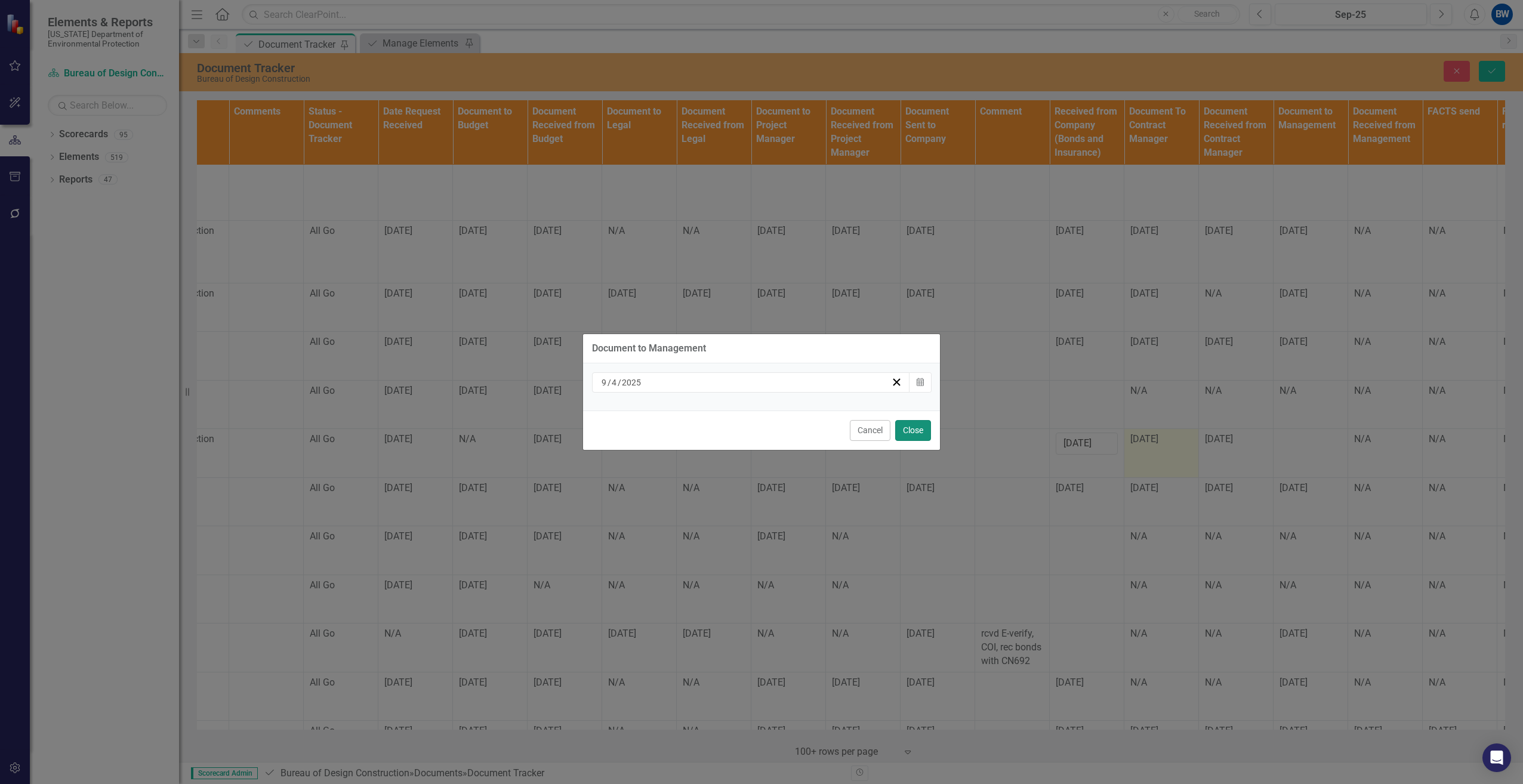
click at [911, 423] on button "Close" at bounding box center [913, 430] width 36 height 21
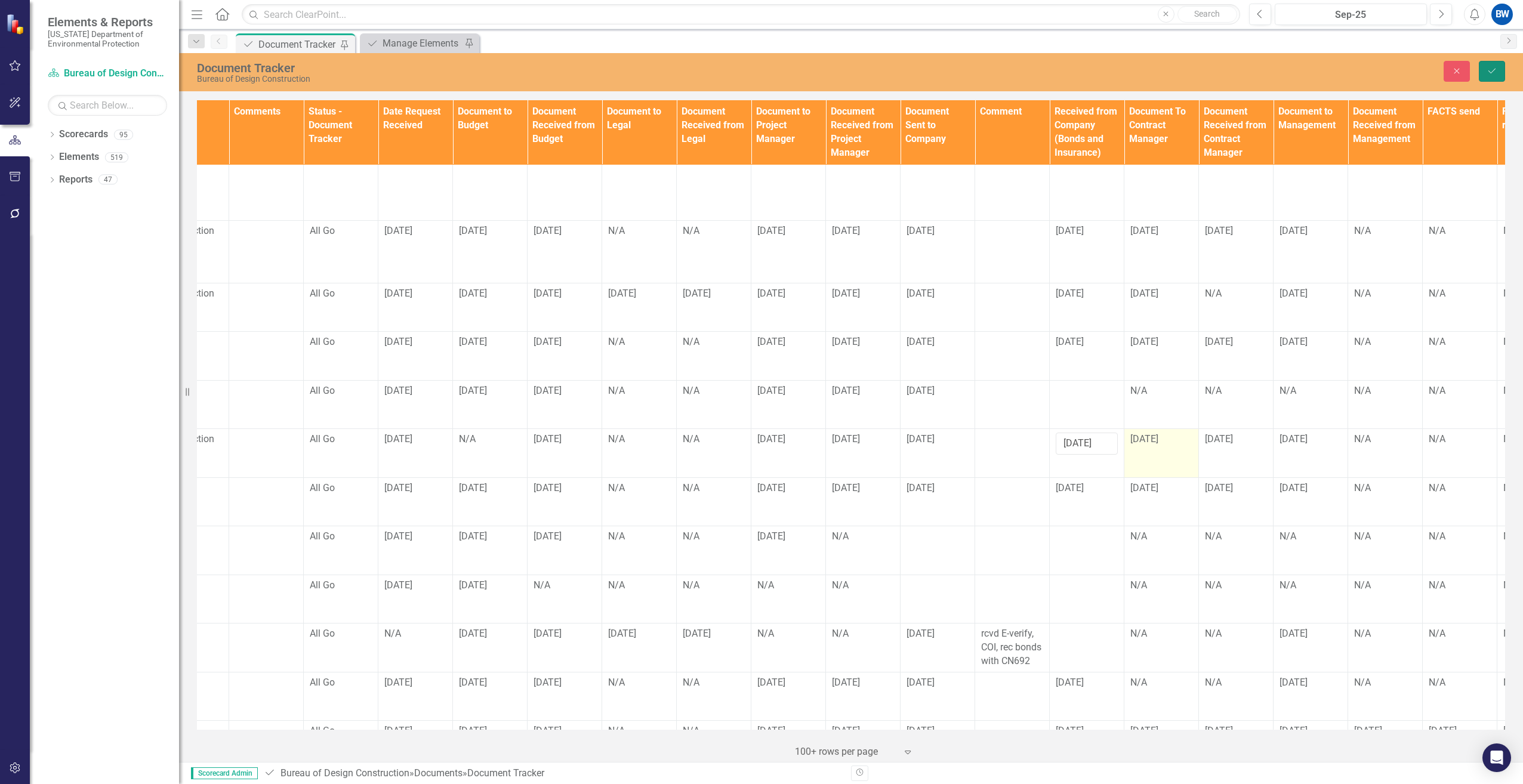
click at [1496, 69] on icon "submit" at bounding box center [1492, 71] width 7 height 5
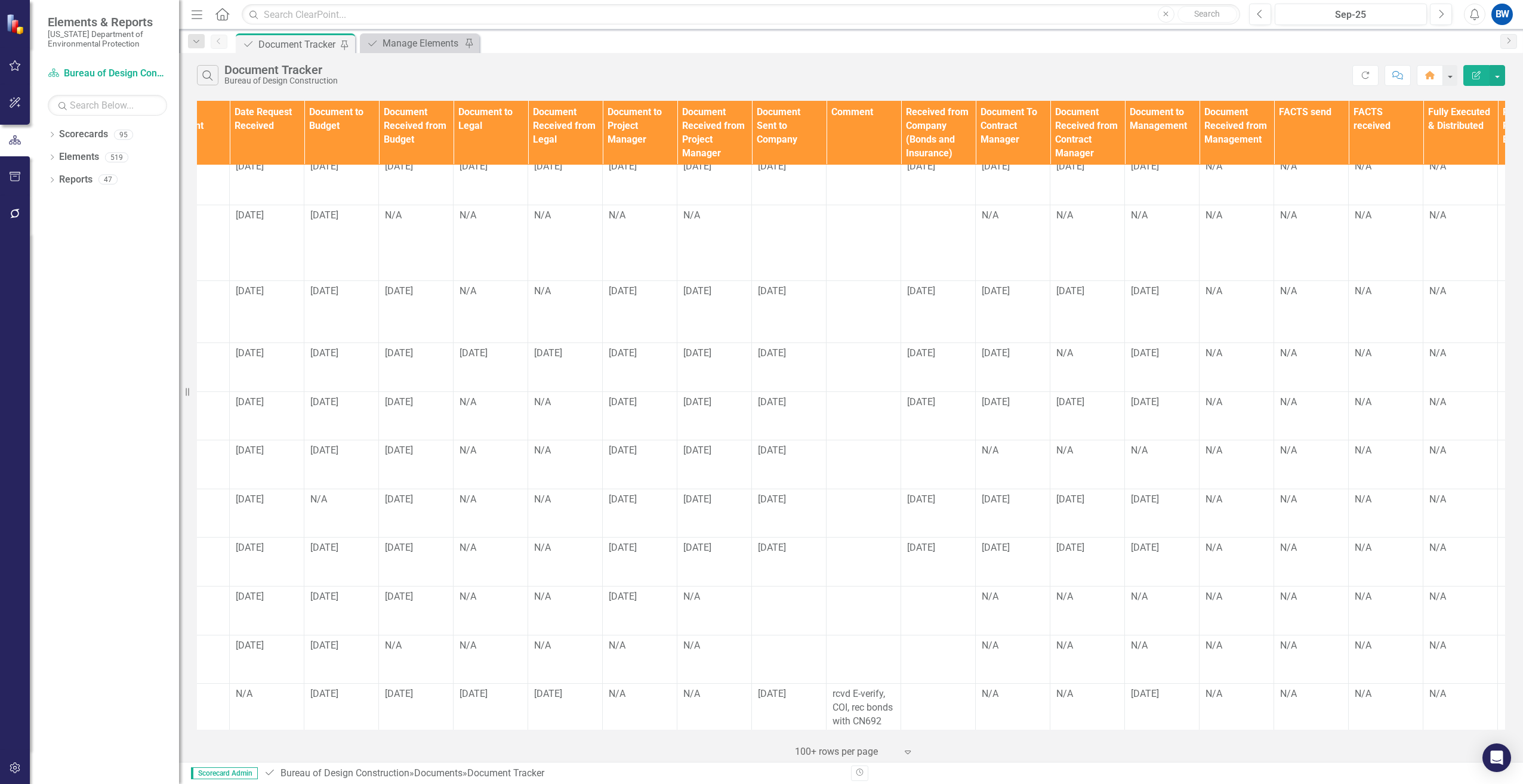
scroll to position [239, 792]
click at [1233, 403] on td "N/A" at bounding box center [1234, 415] width 75 height 49
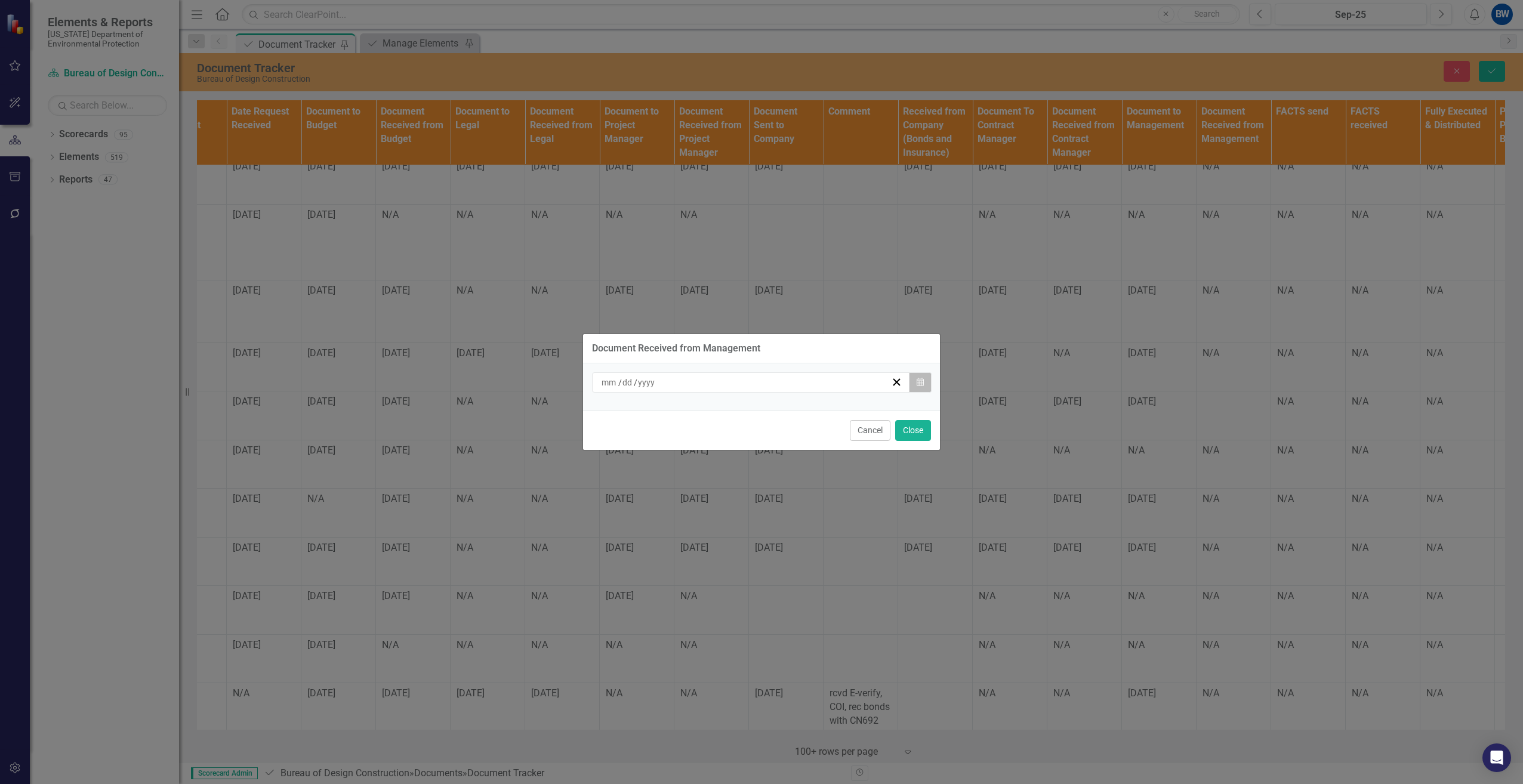
click at [919, 376] on button "Calendar" at bounding box center [920, 382] width 23 height 20
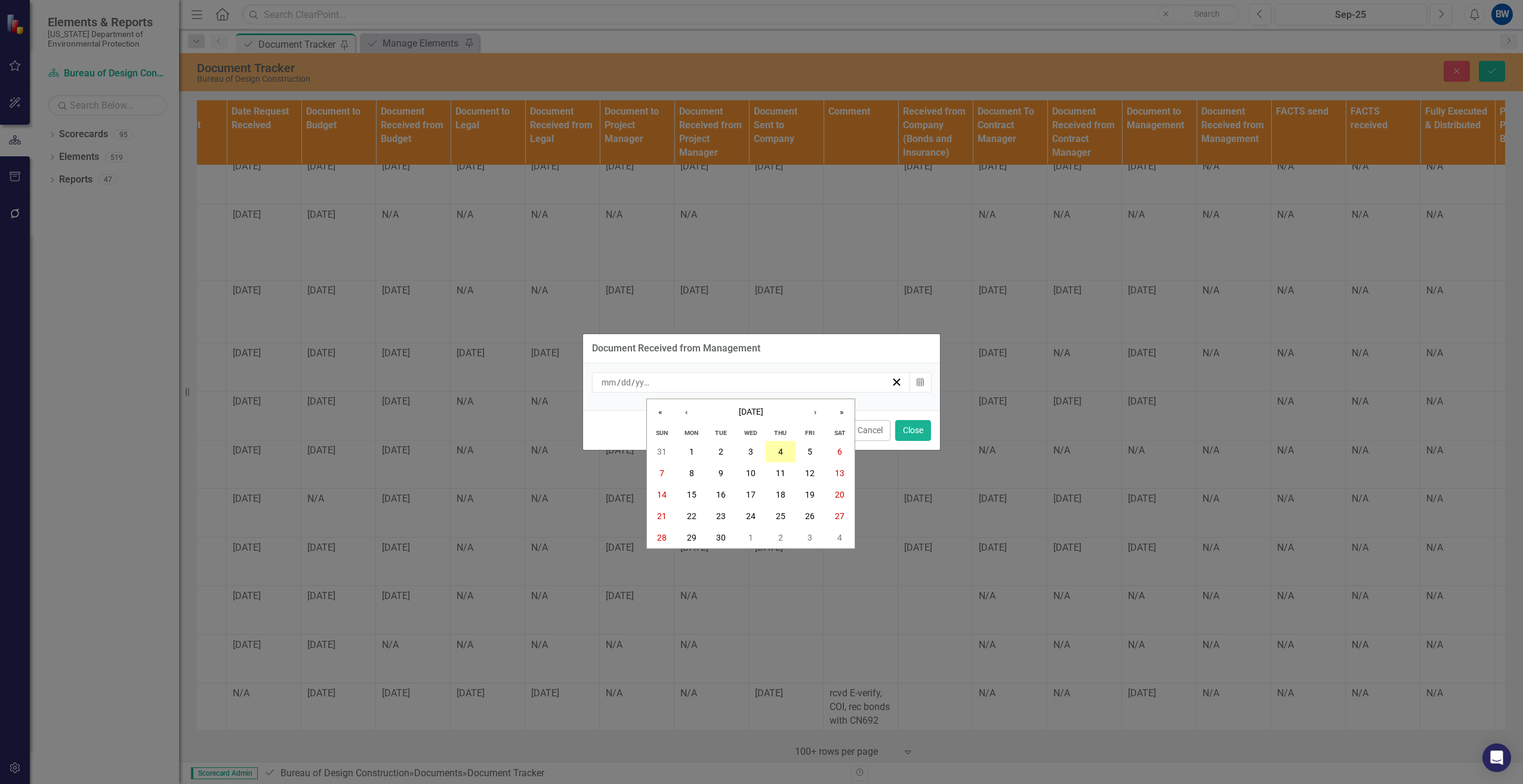
click at [789, 447] on button "4" at bounding box center [781, 451] width 30 height 22
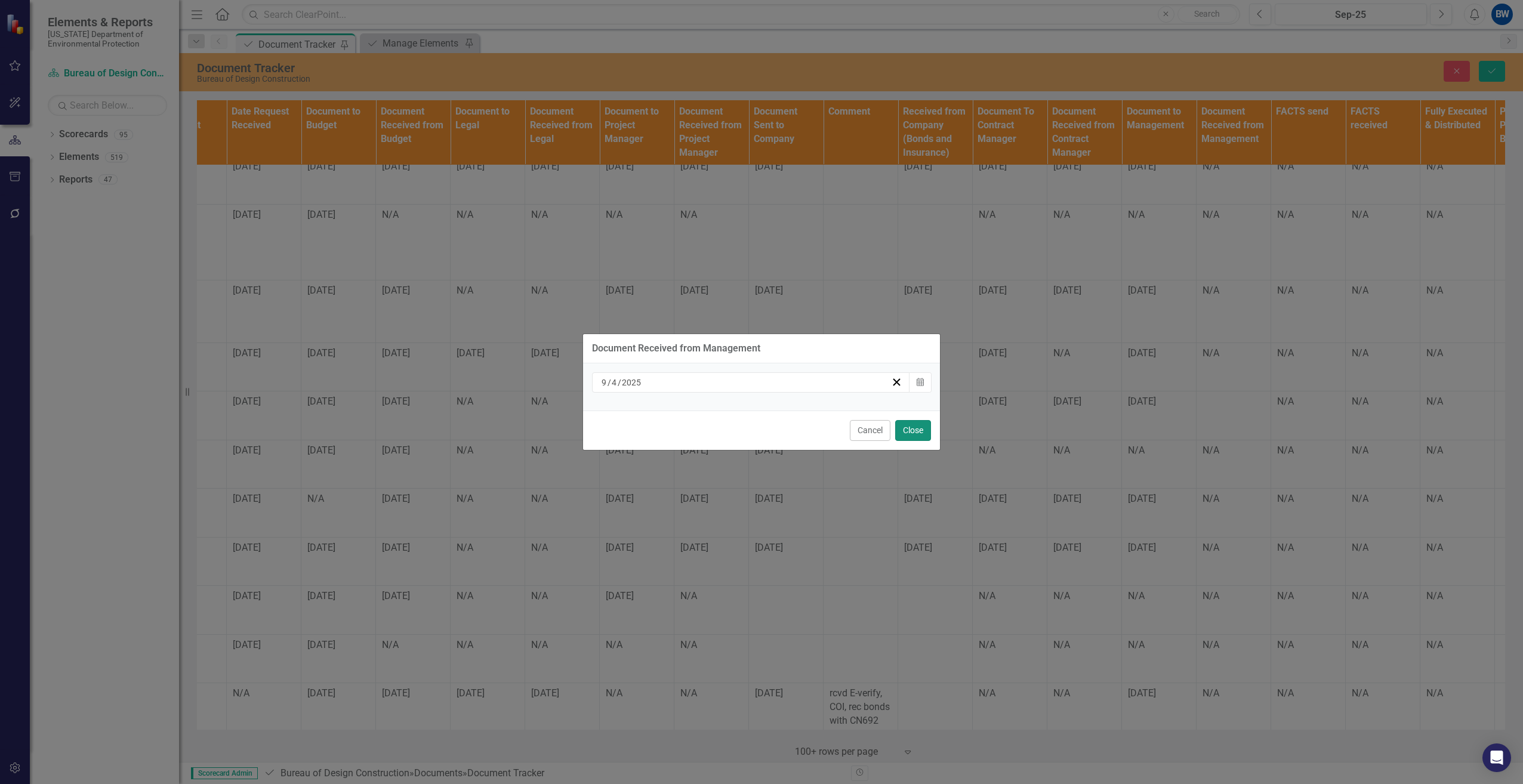
click at [914, 433] on button "Close" at bounding box center [913, 430] width 36 height 21
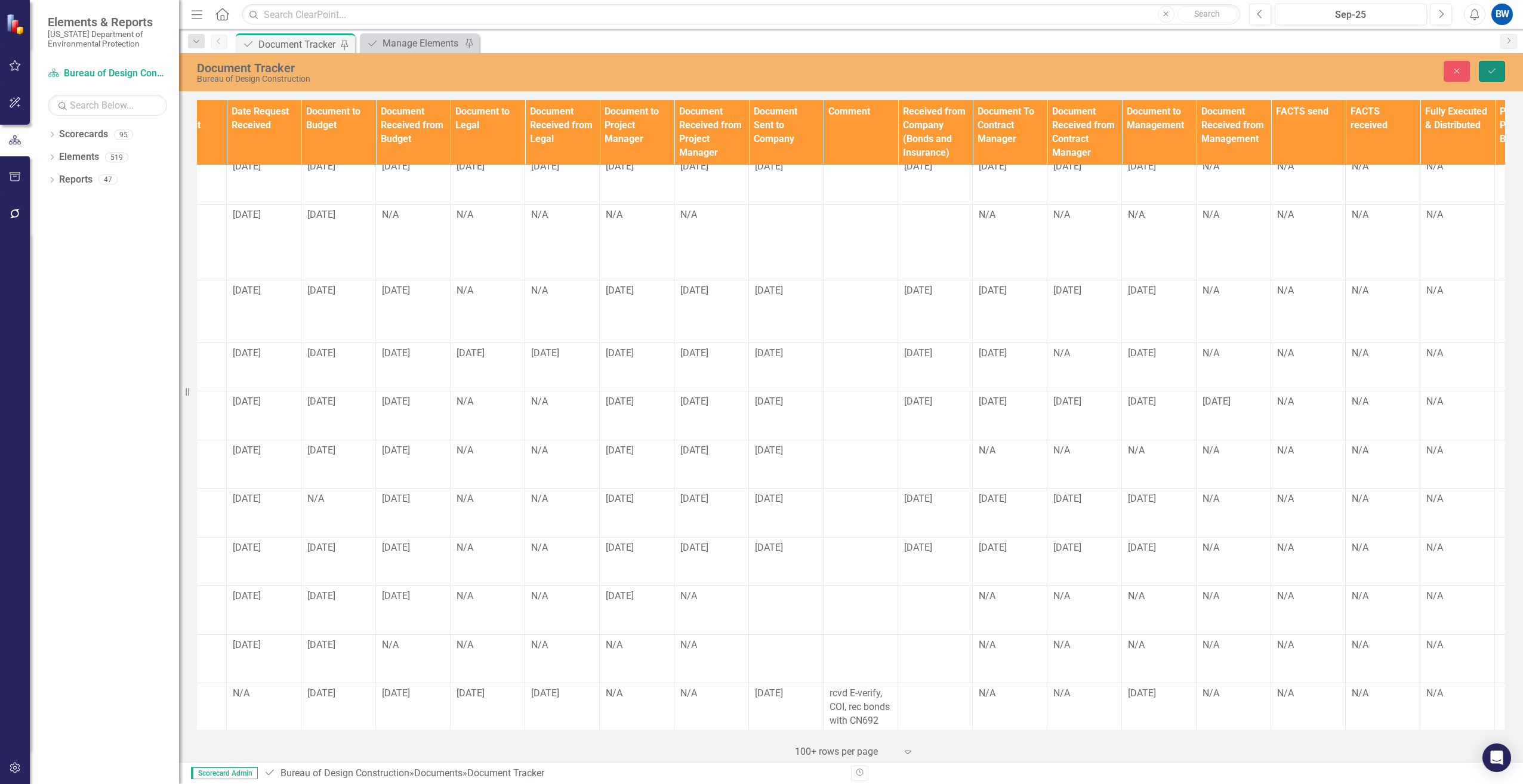
click at [1493, 70] on icon "Save" at bounding box center [1491, 71] width 11 height 9
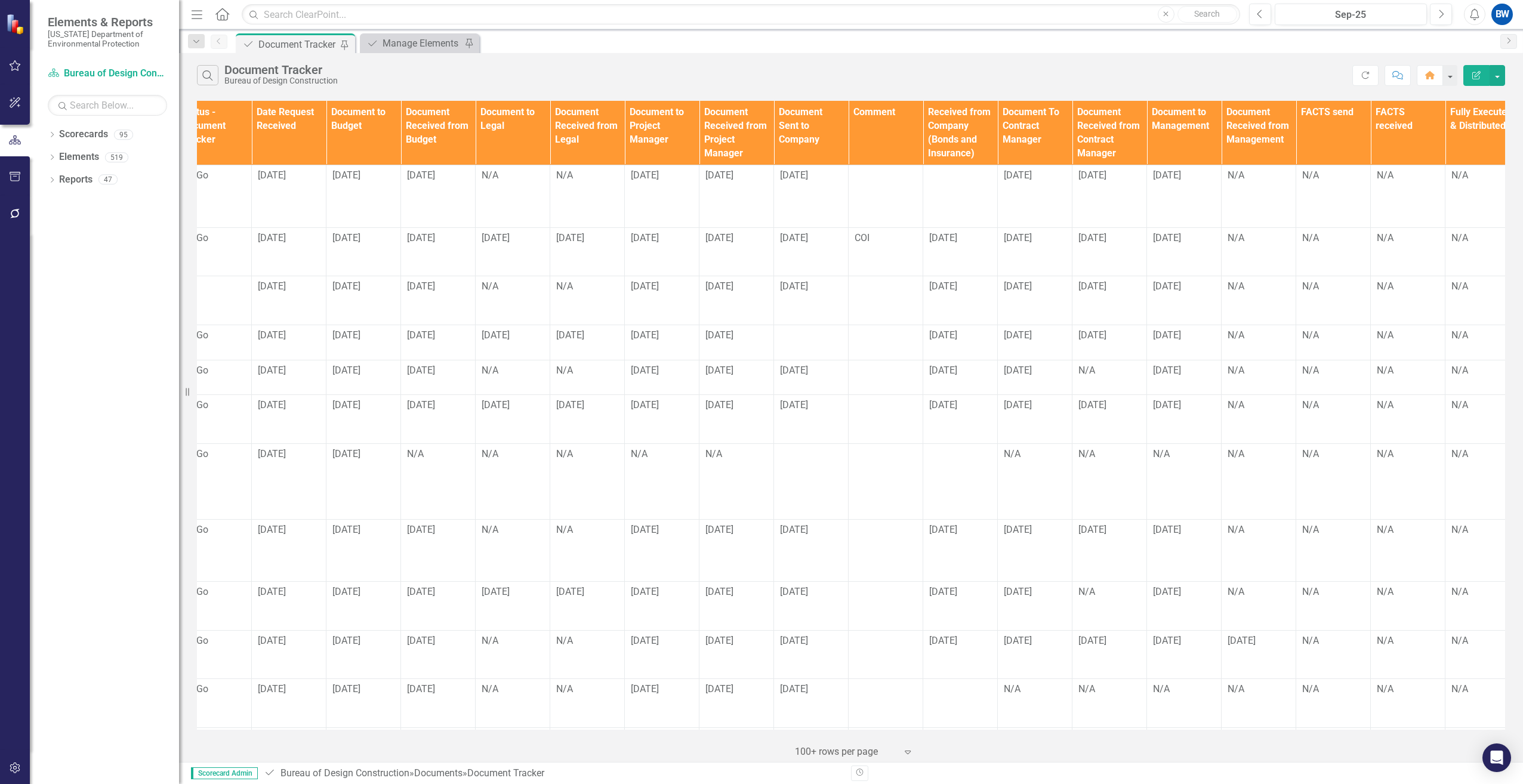
scroll to position [0, 865]
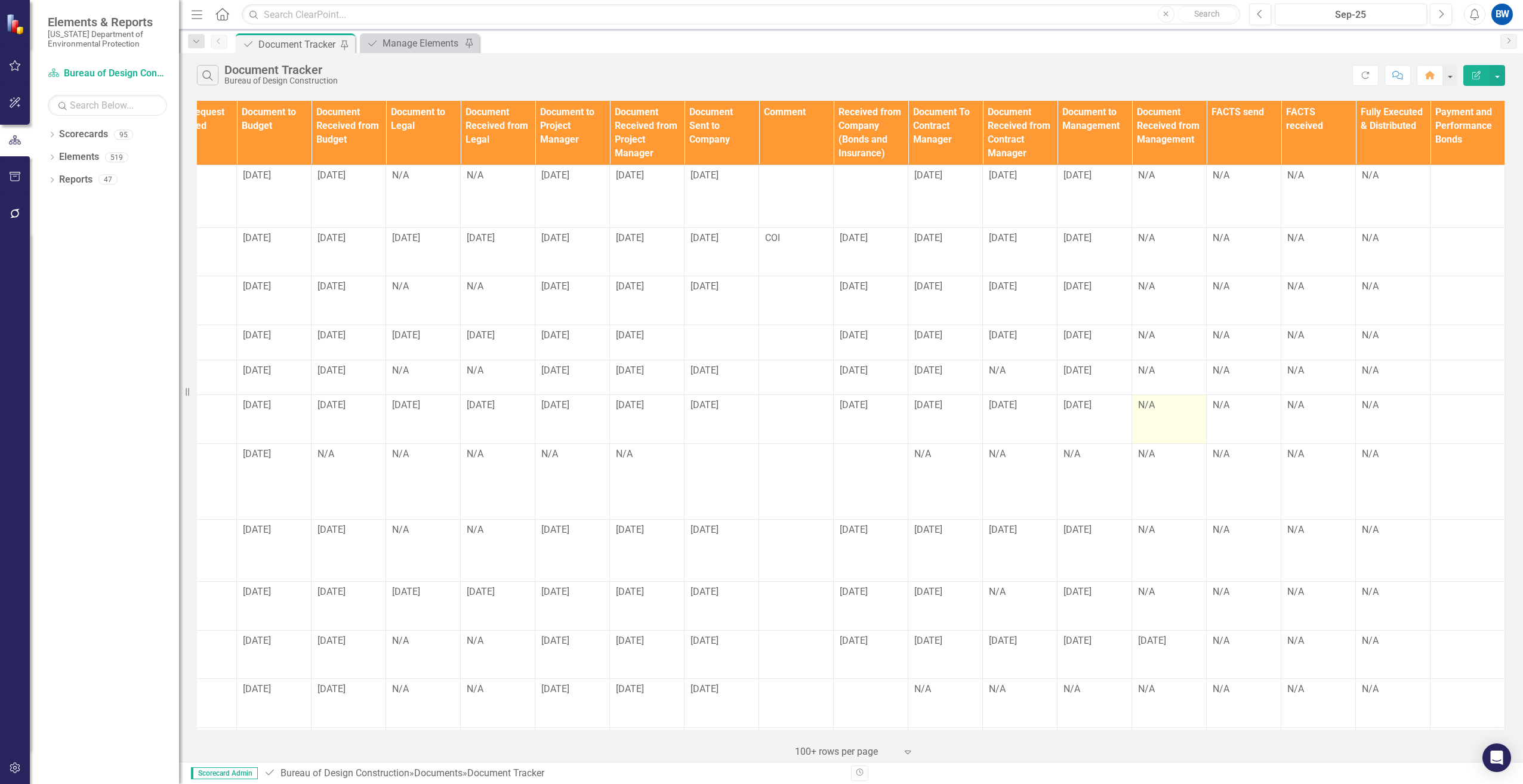
click at [1138, 409] on div "N/A" at bounding box center [1169, 405] width 62 height 14
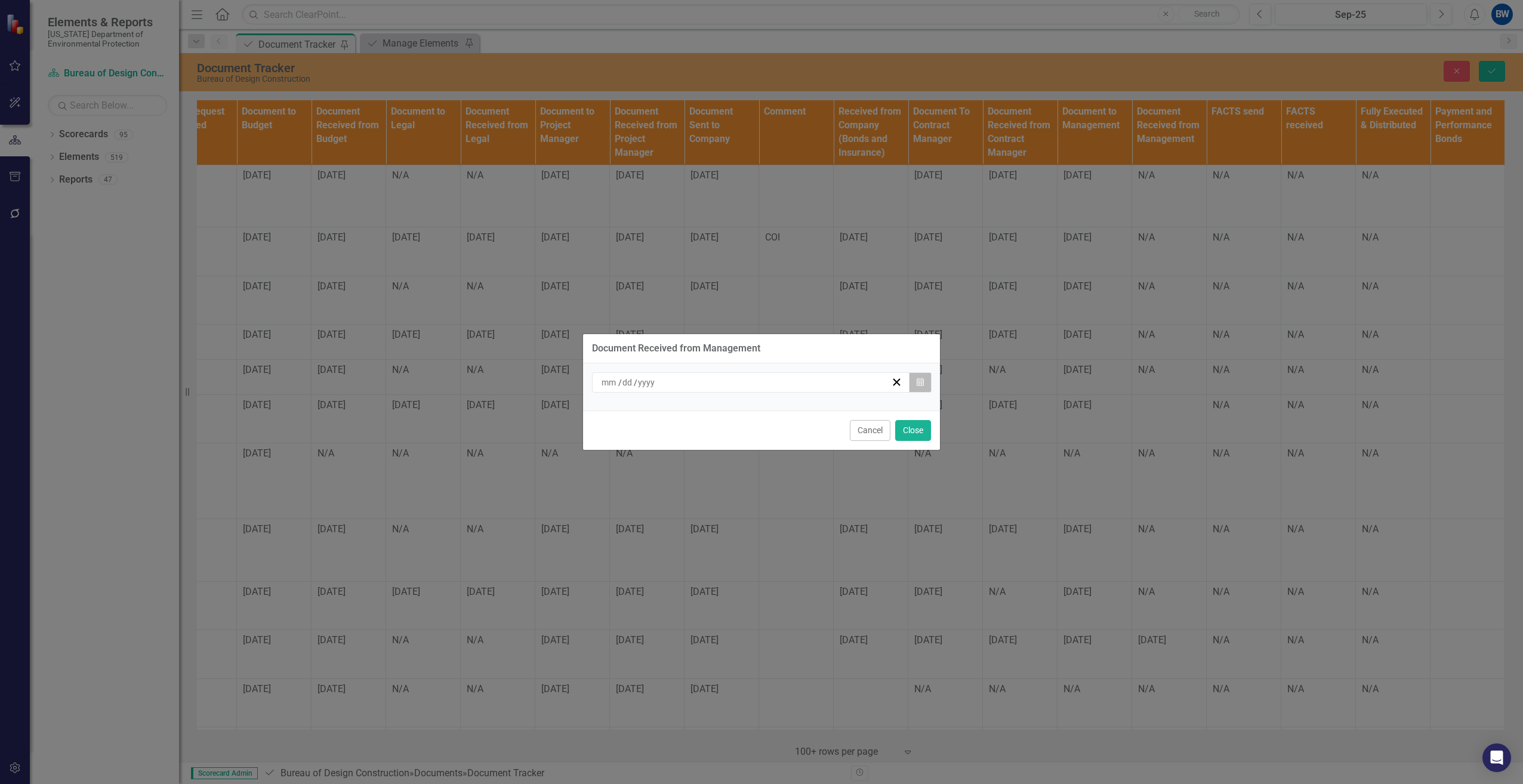
click at [922, 380] on icon "Calendar" at bounding box center [920, 382] width 7 height 9
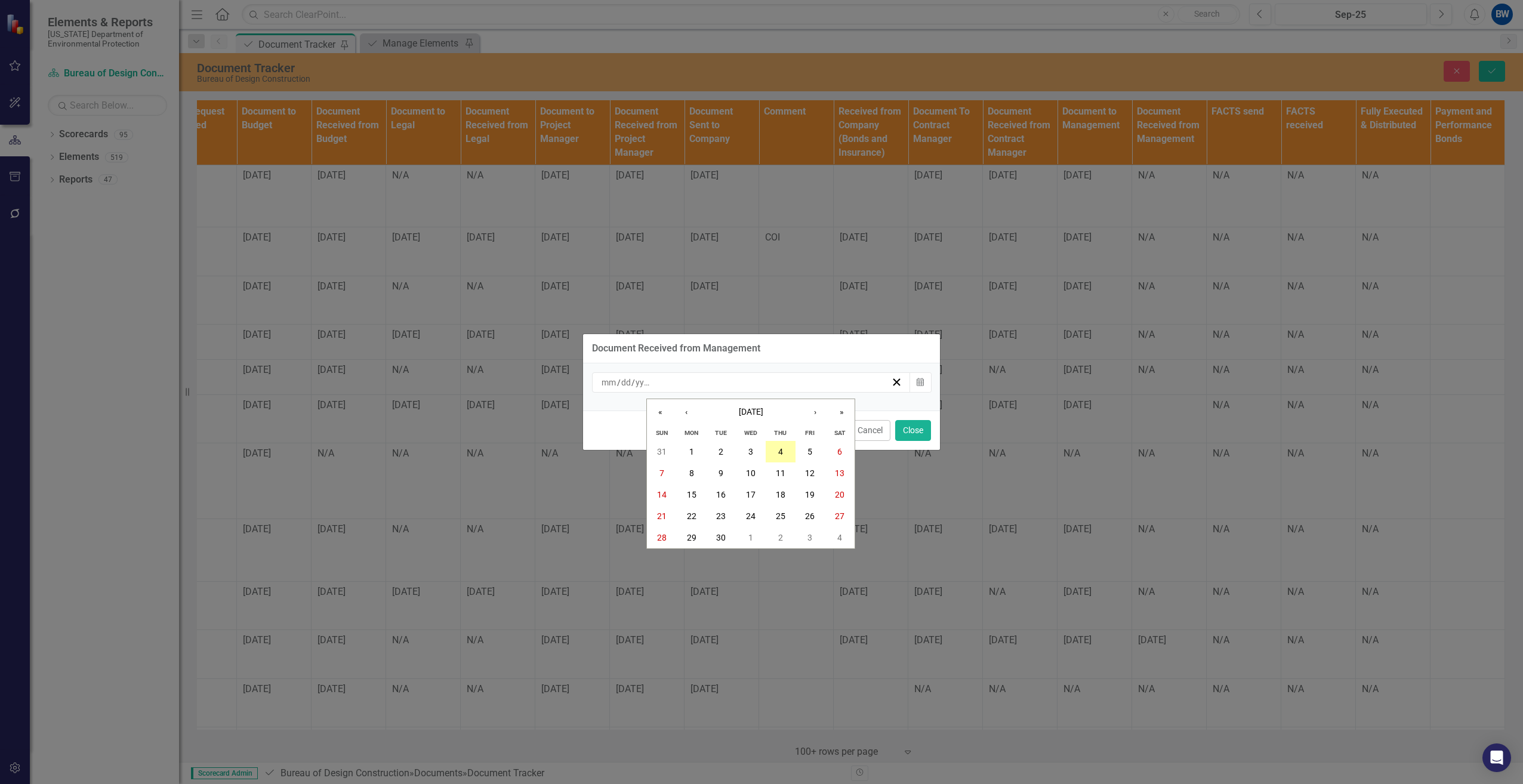
click at [773, 446] on button "4" at bounding box center [781, 451] width 30 height 22
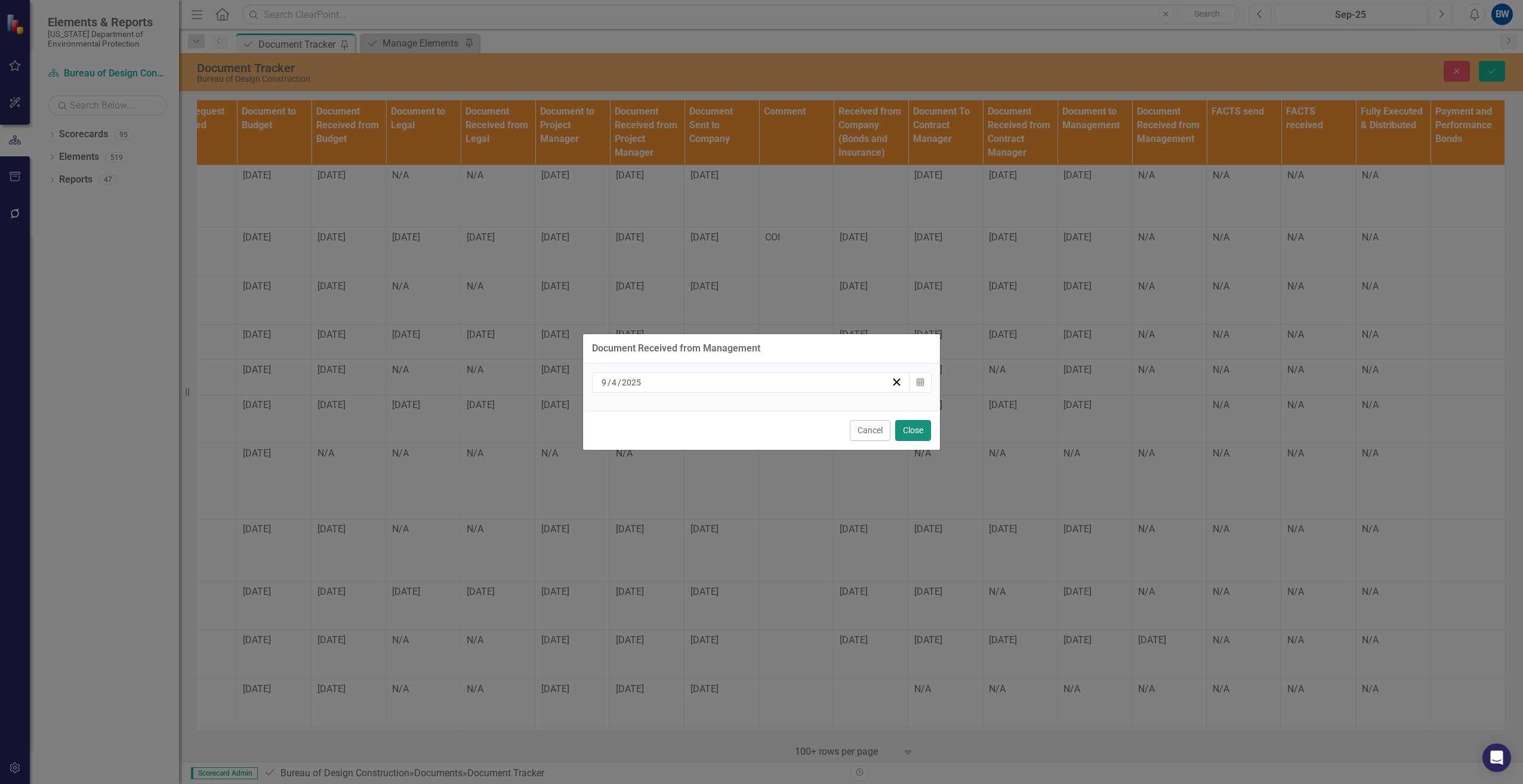
click at [919, 423] on button "Close" at bounding box center [913, 430] width 36 height 21
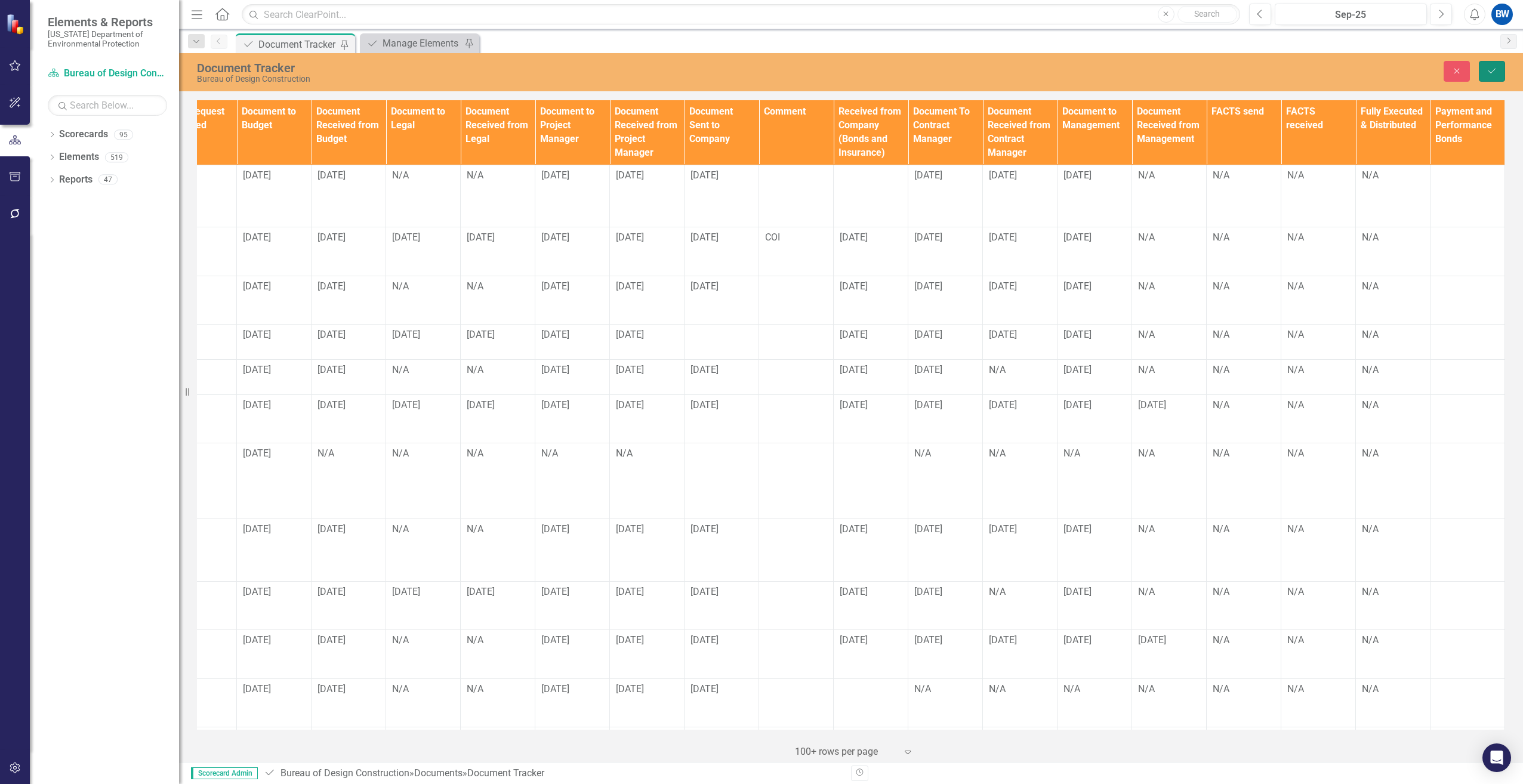
click at [1497, 66] on button "Save" at bounding box center [1491, 71] width 27 height 21
